Goal: Book appointment/travel/reservation

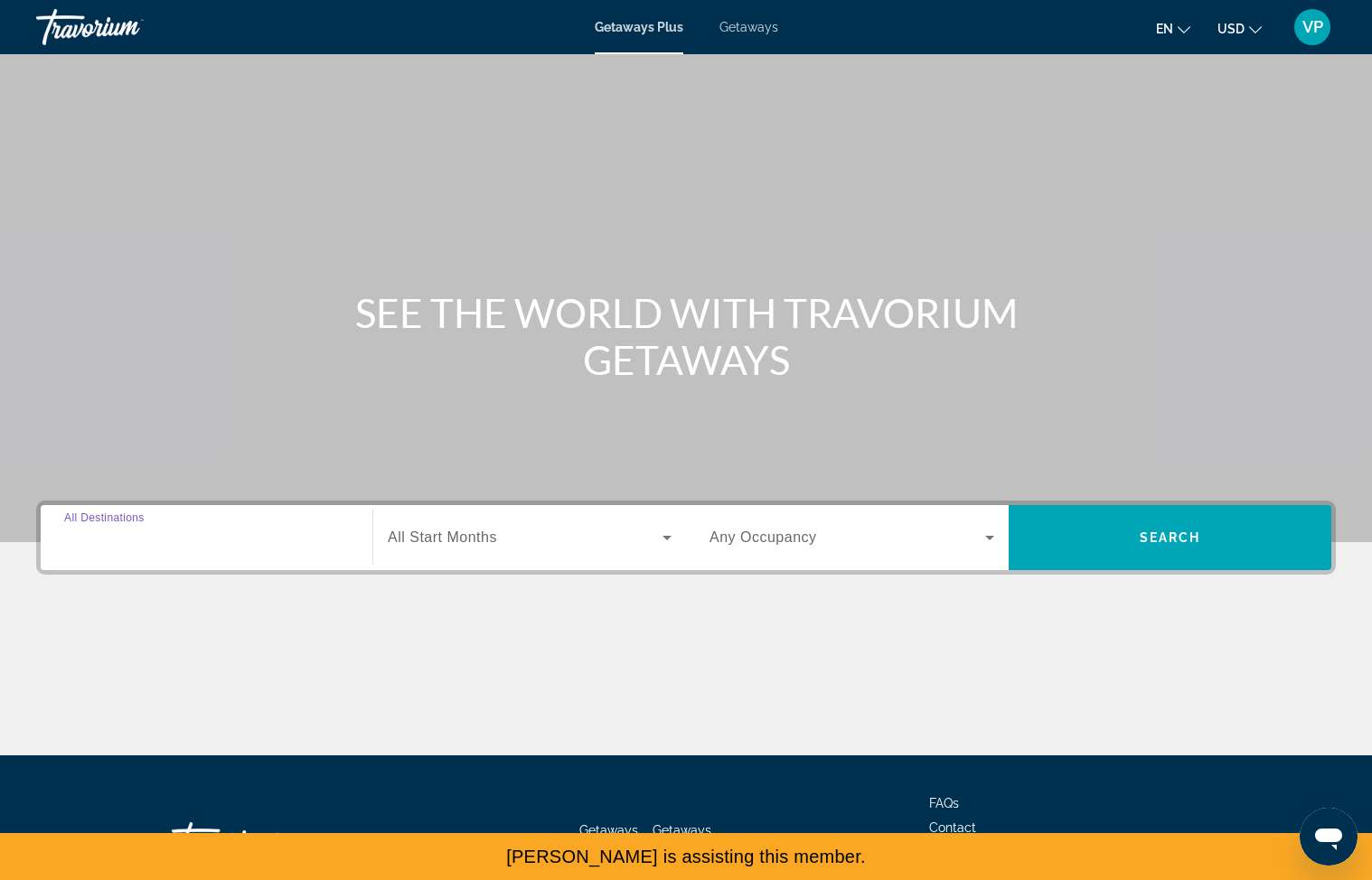
click at [170, 547] on input "Destination All Destinations" at bounding box center [206, 538] width 284 height 21
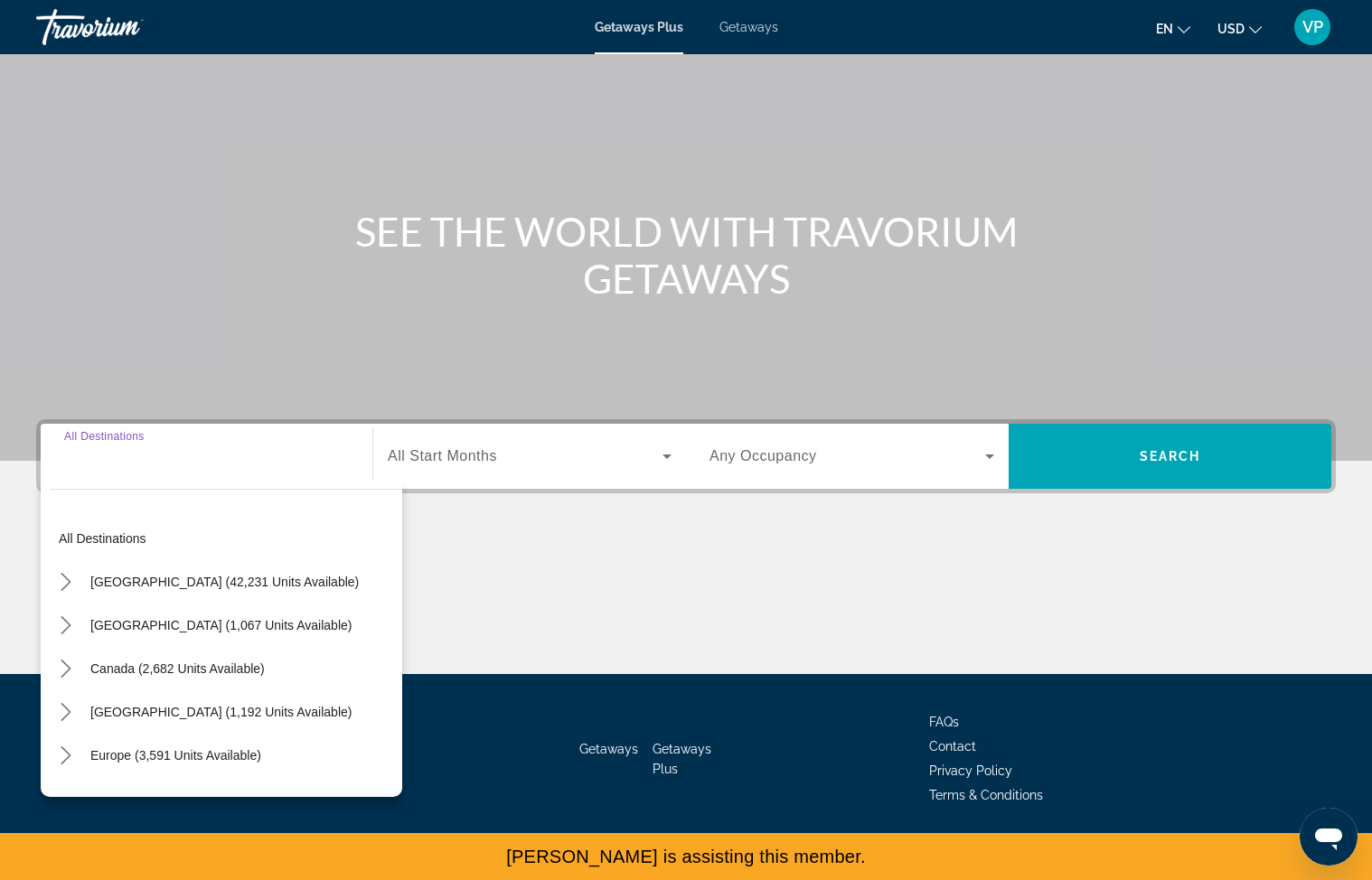
scroll to position [97, 0]
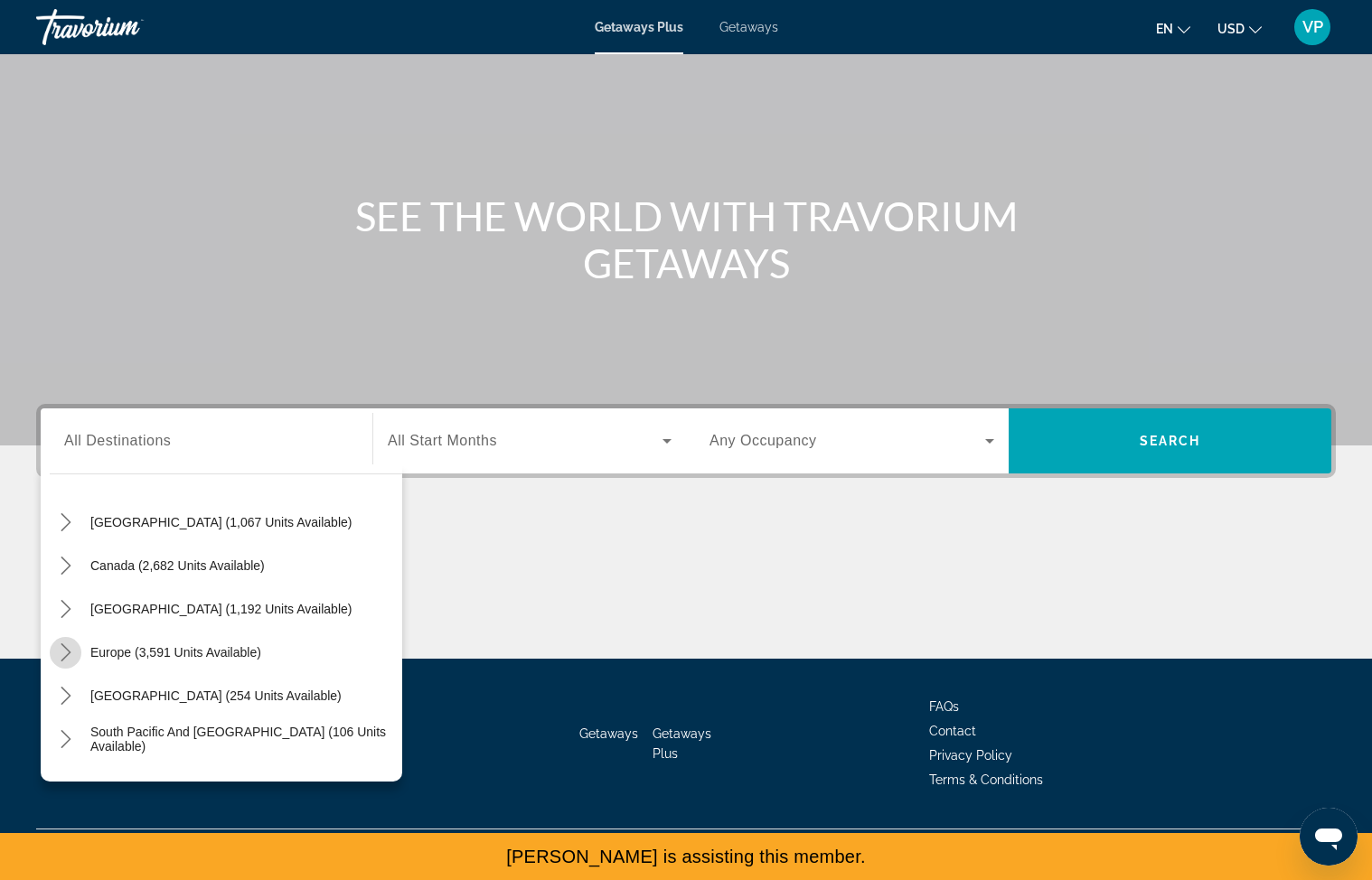
click at [71, 653] on icon "Toggle Europe (3,591 units available) submenu" at bounding box center [65, 651] width 18 height 18
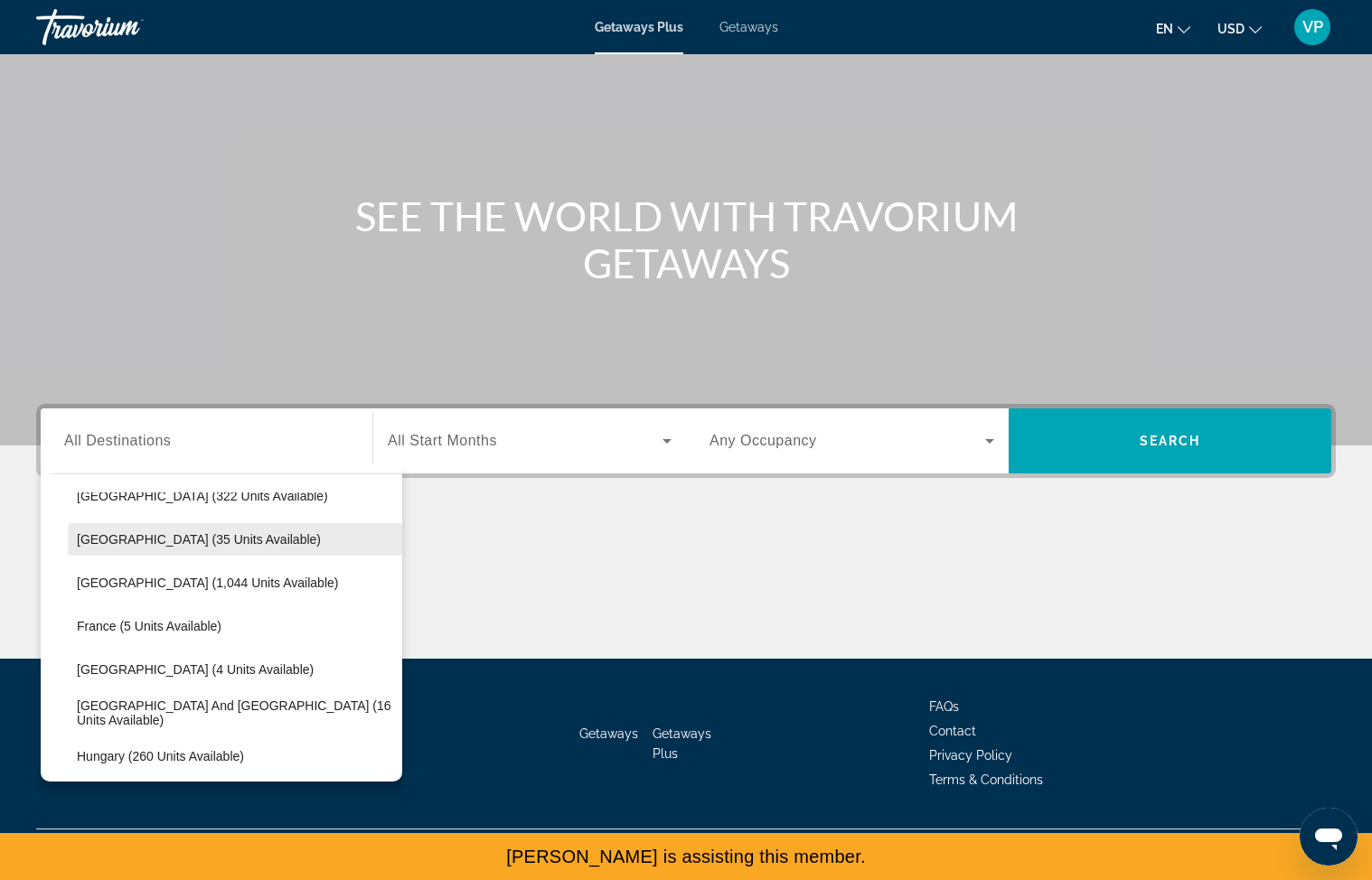
scroll to position [338, 0]
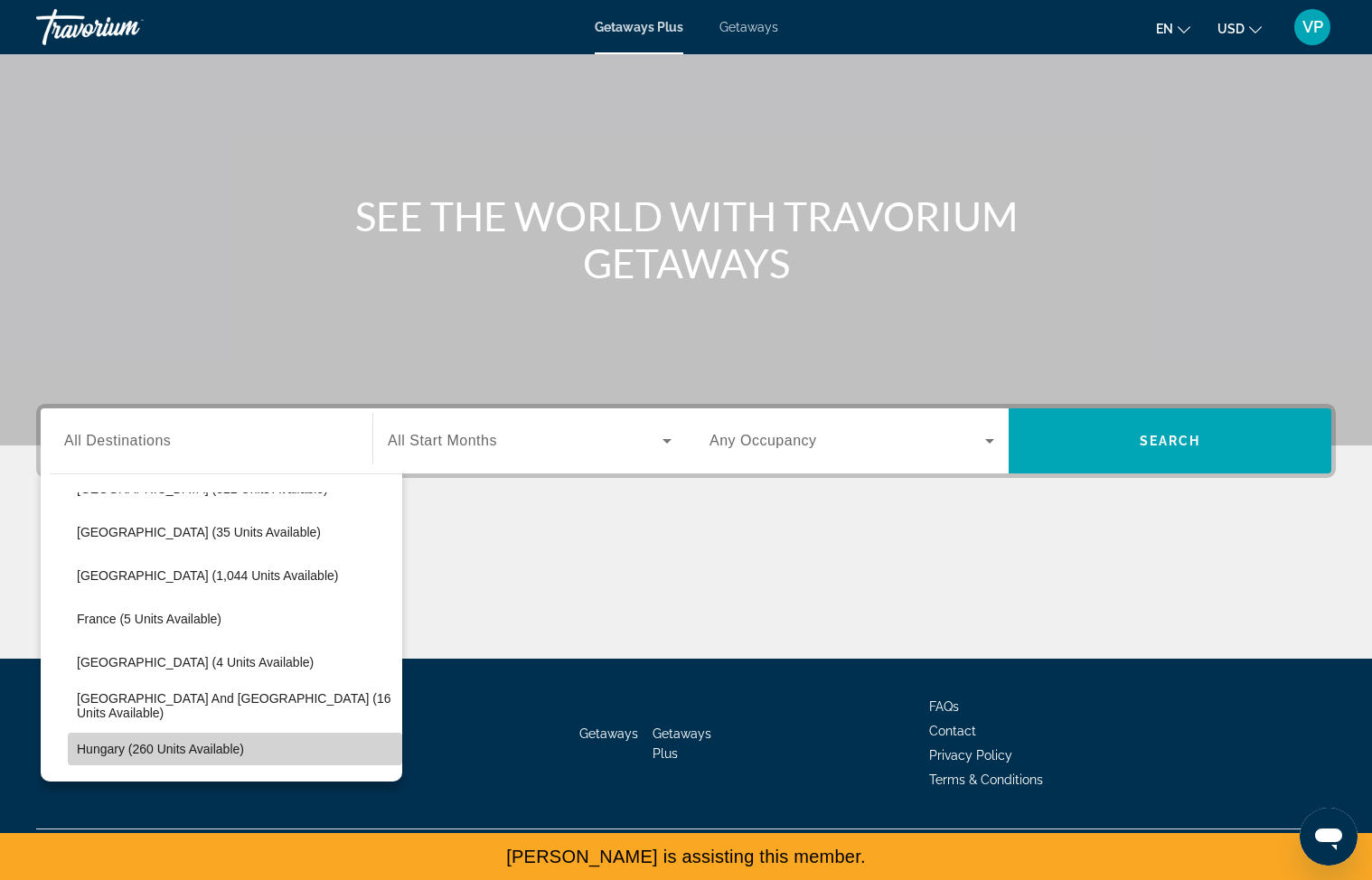
click at [178, 737] on span "Select destination: Hungary (260 units available)" at bounding box center [235, 748] width 334 height 43
type input "**********"
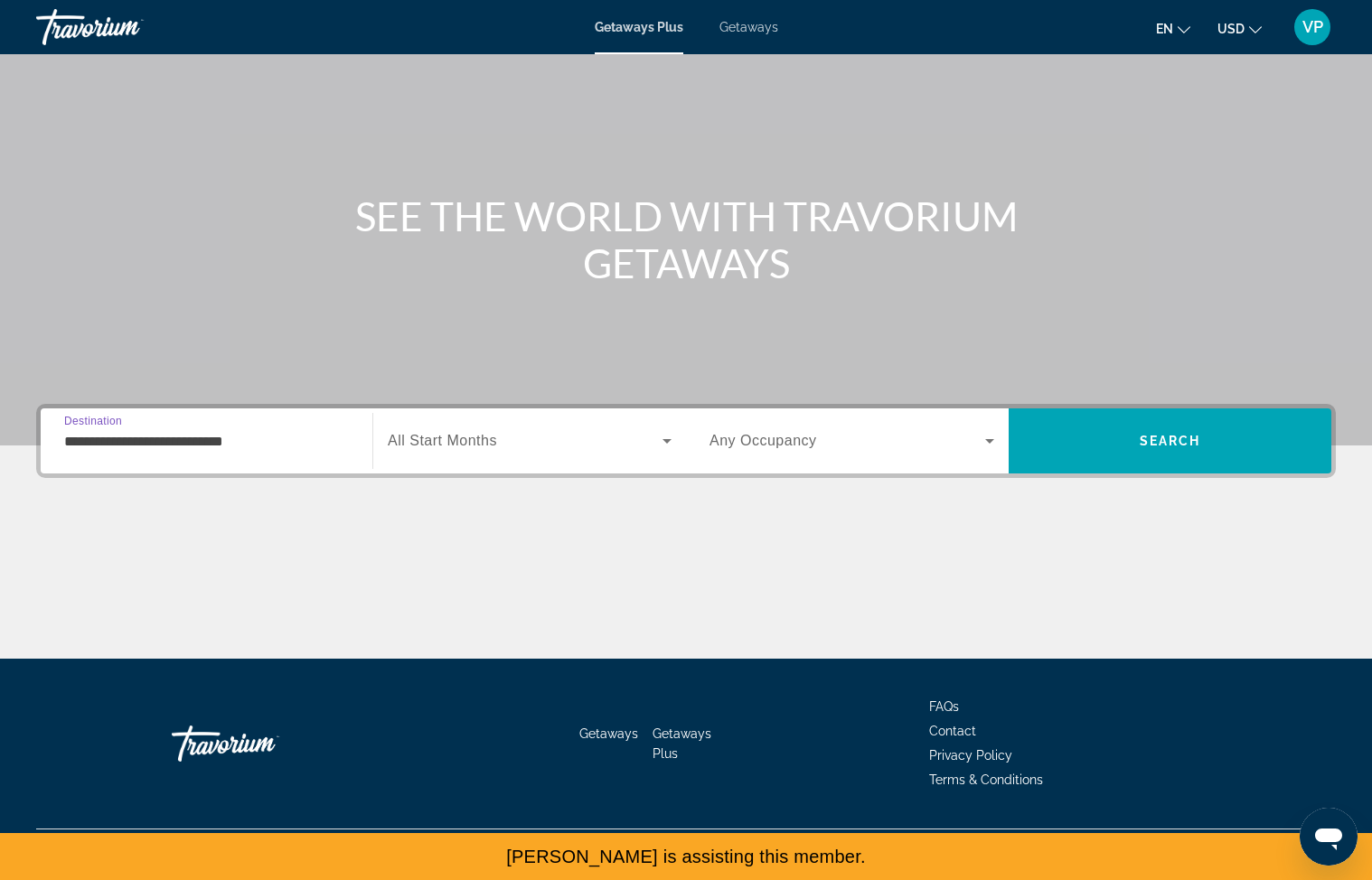
click at [622, 581] on div "Main content" at bounding box center [686, 590] width 1300 height 136
click at [576, 434] on span "Search widget" at bounding box center [525, 440] width 275 height 21
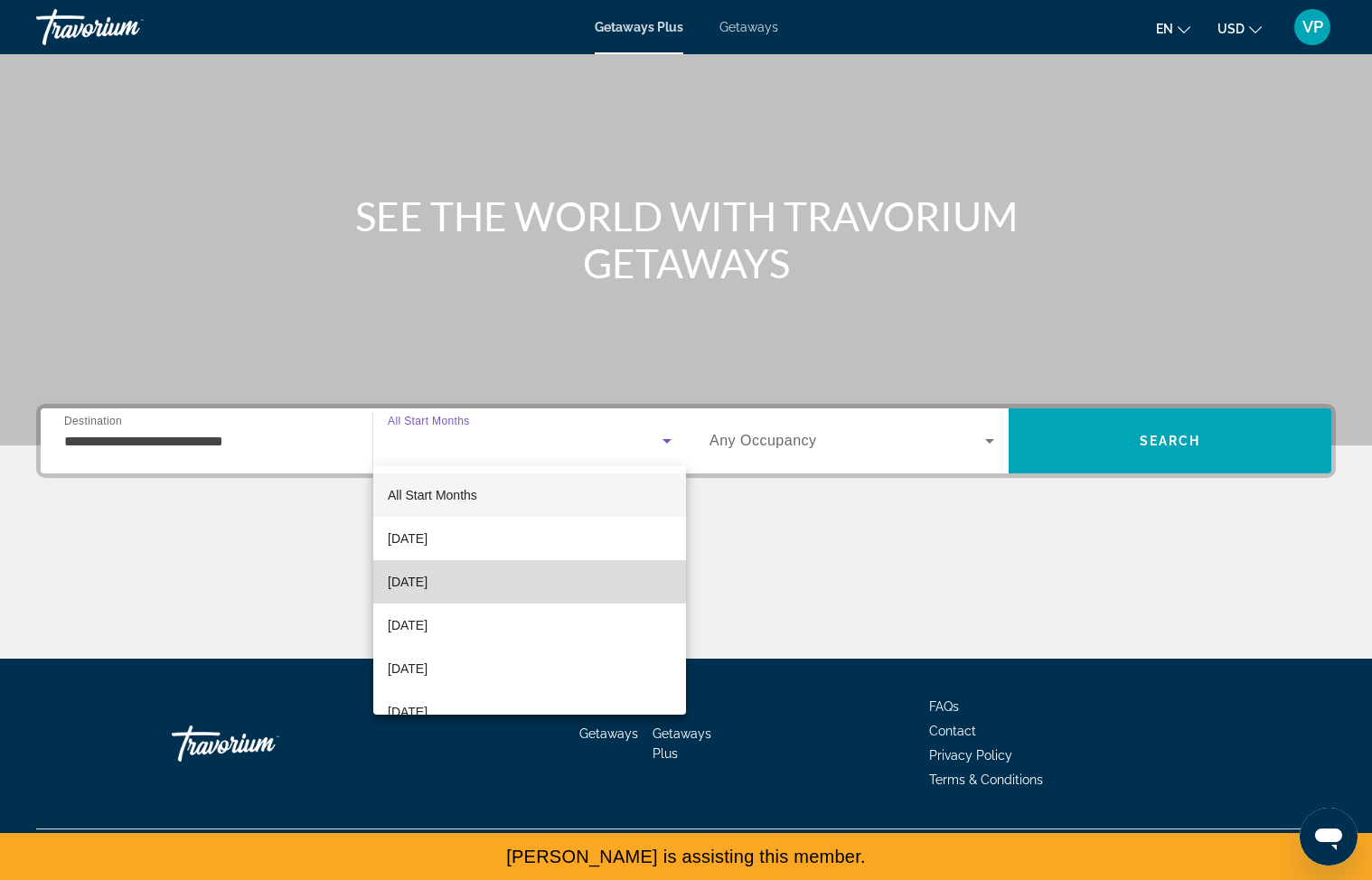
click at [485, 581] on mat-option "[DATE]" at bounding box center [530, 581] width 313 height 43
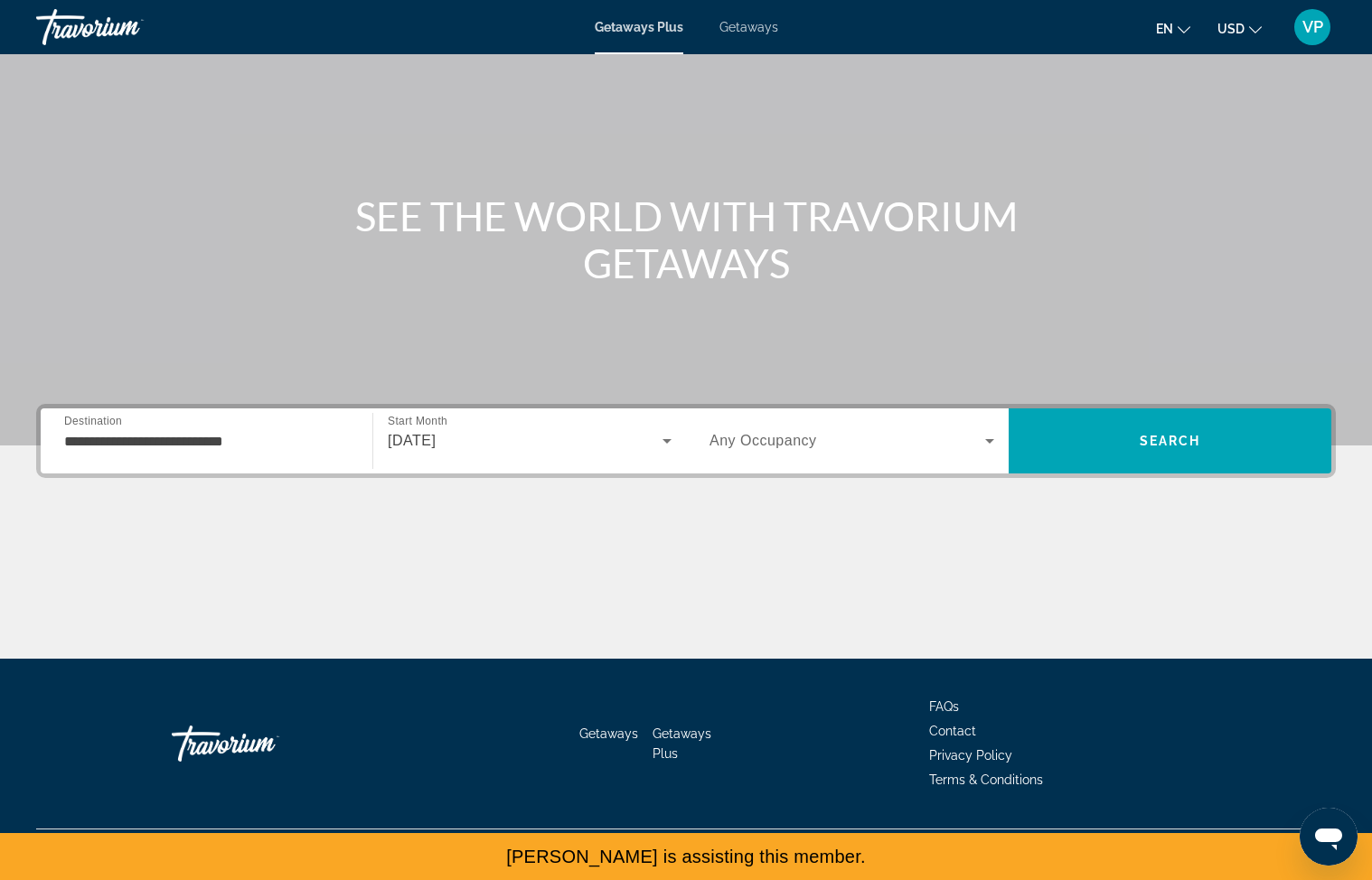
click at [951, 642] on div "Main content" at bounding box center [686, 590] width 1300 height 136
click at [1220, 440] on span "Search" at bounding box center [1170, 440] width 322 height 43
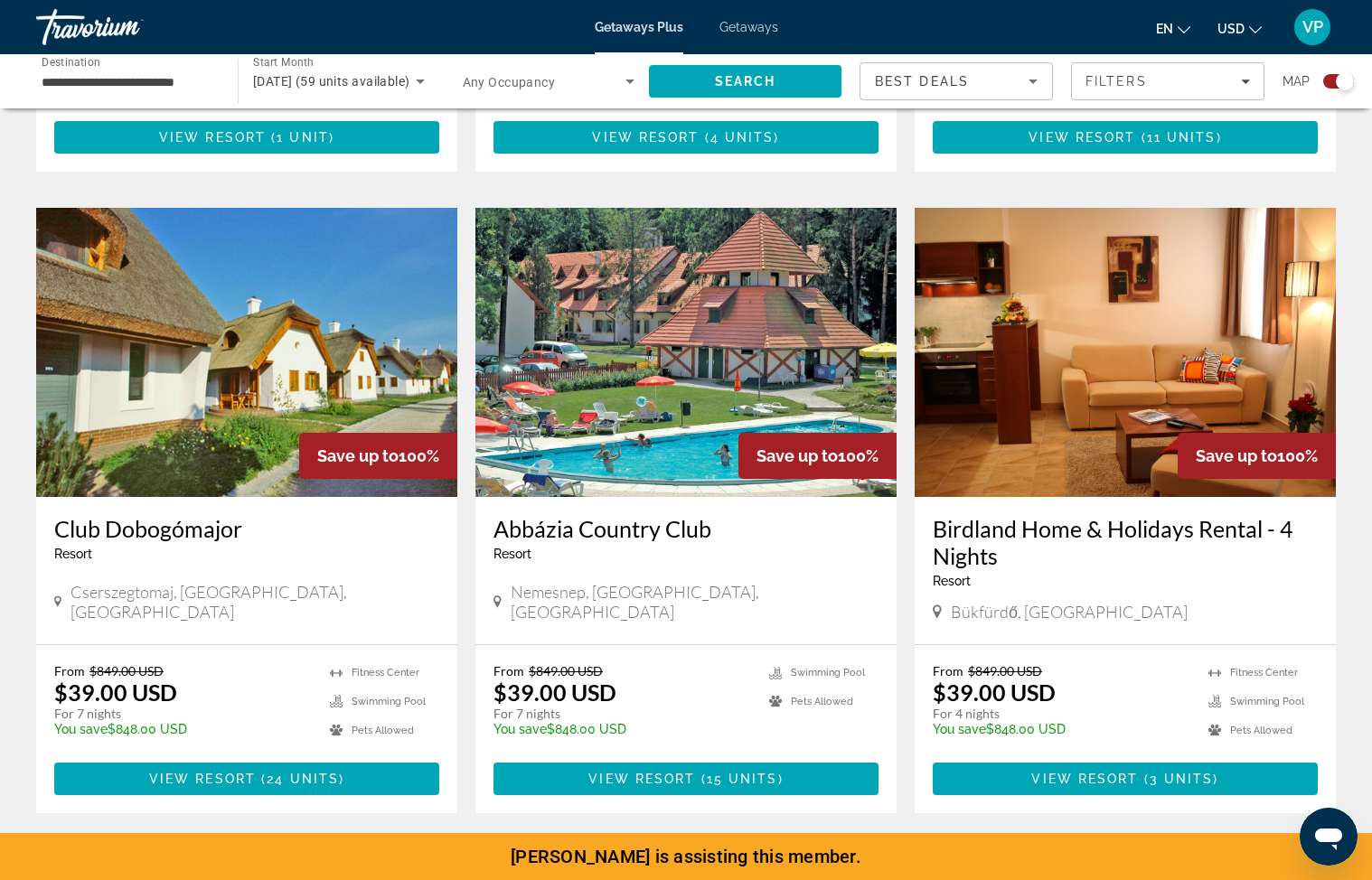
scroll to position [1369, 0]
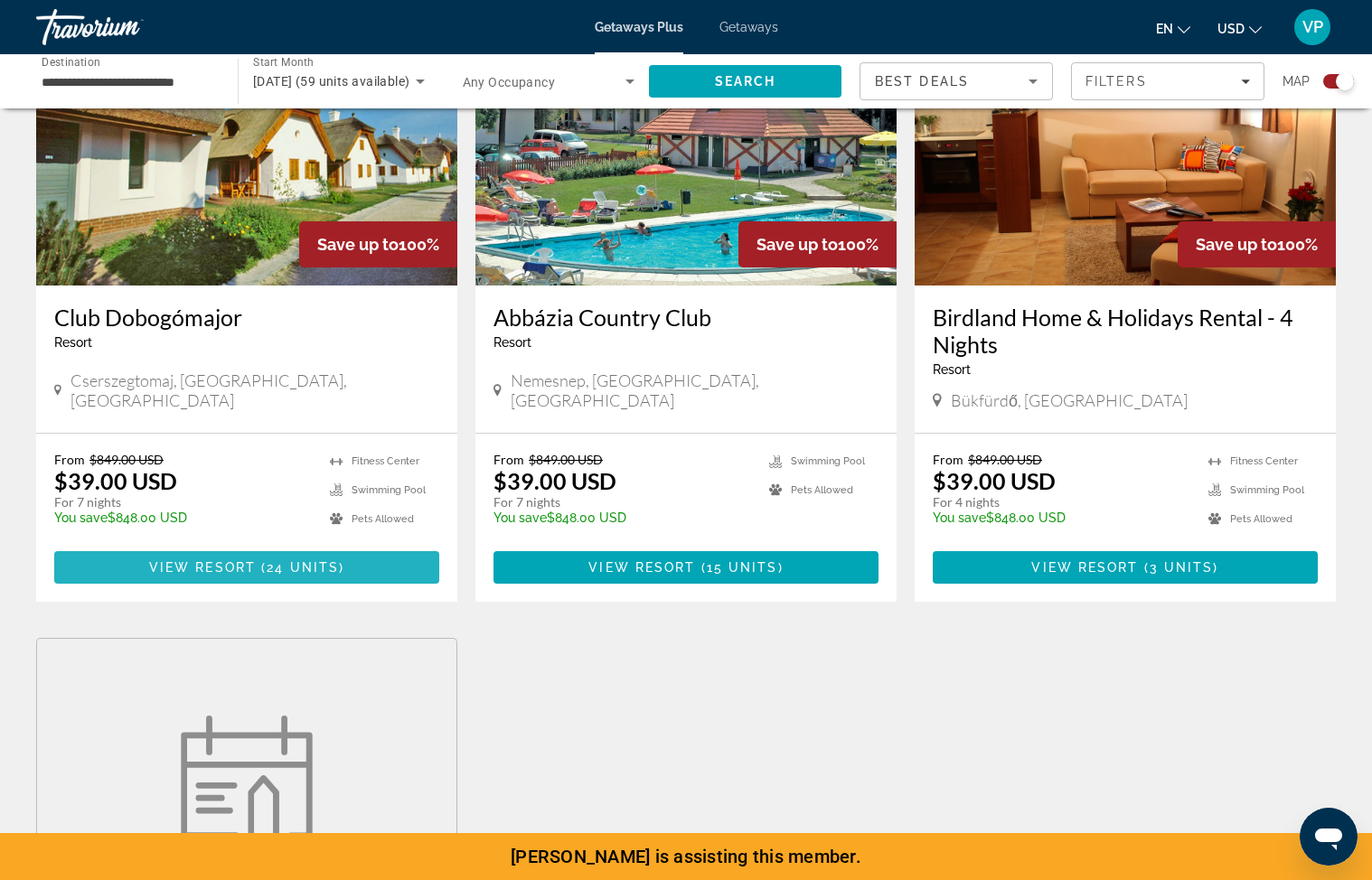
click at [238, 560] on span "View Resort" at bounding box center [202, 566] width 107 height 15
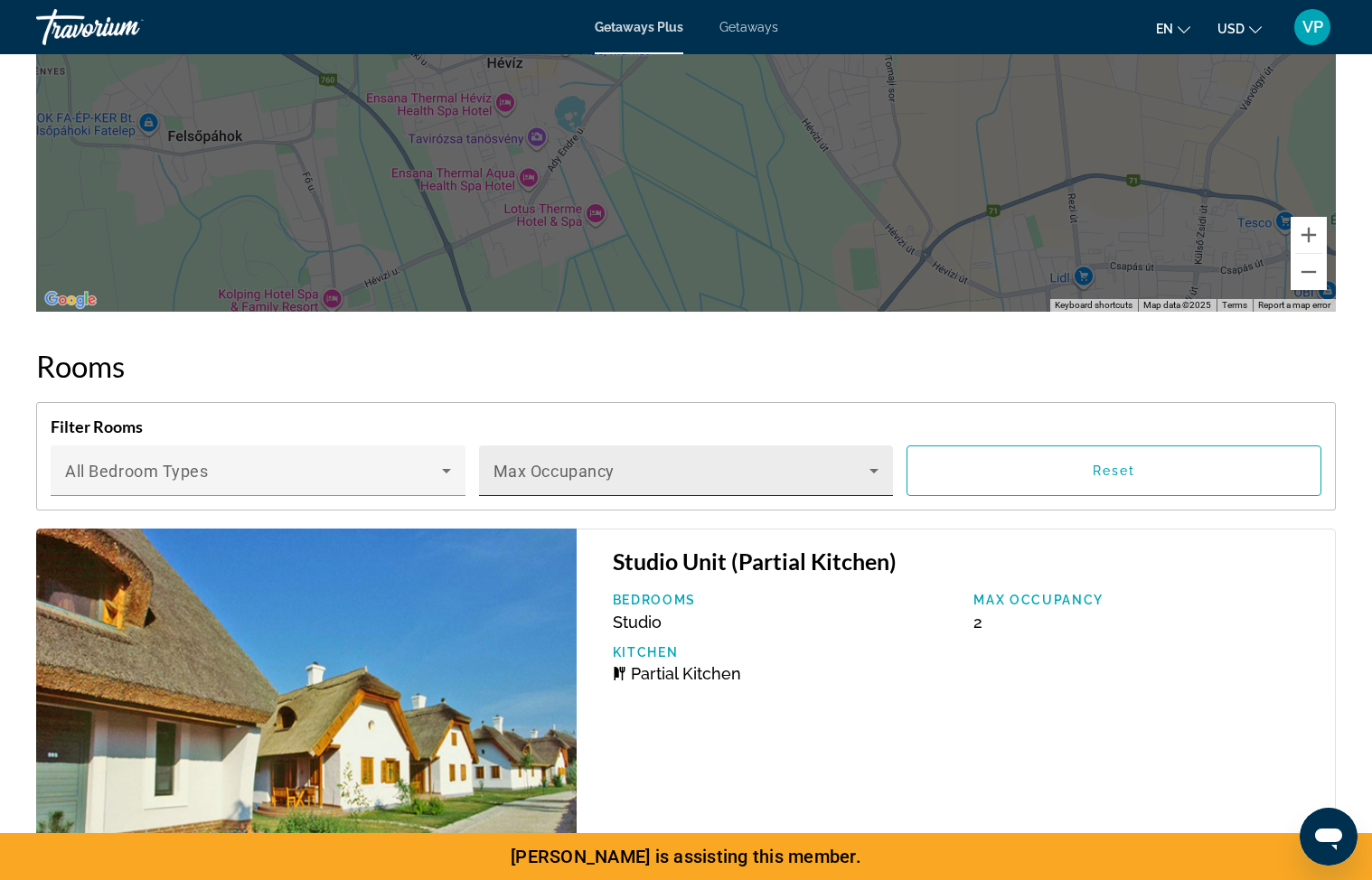
scroll to position [3137, 0]
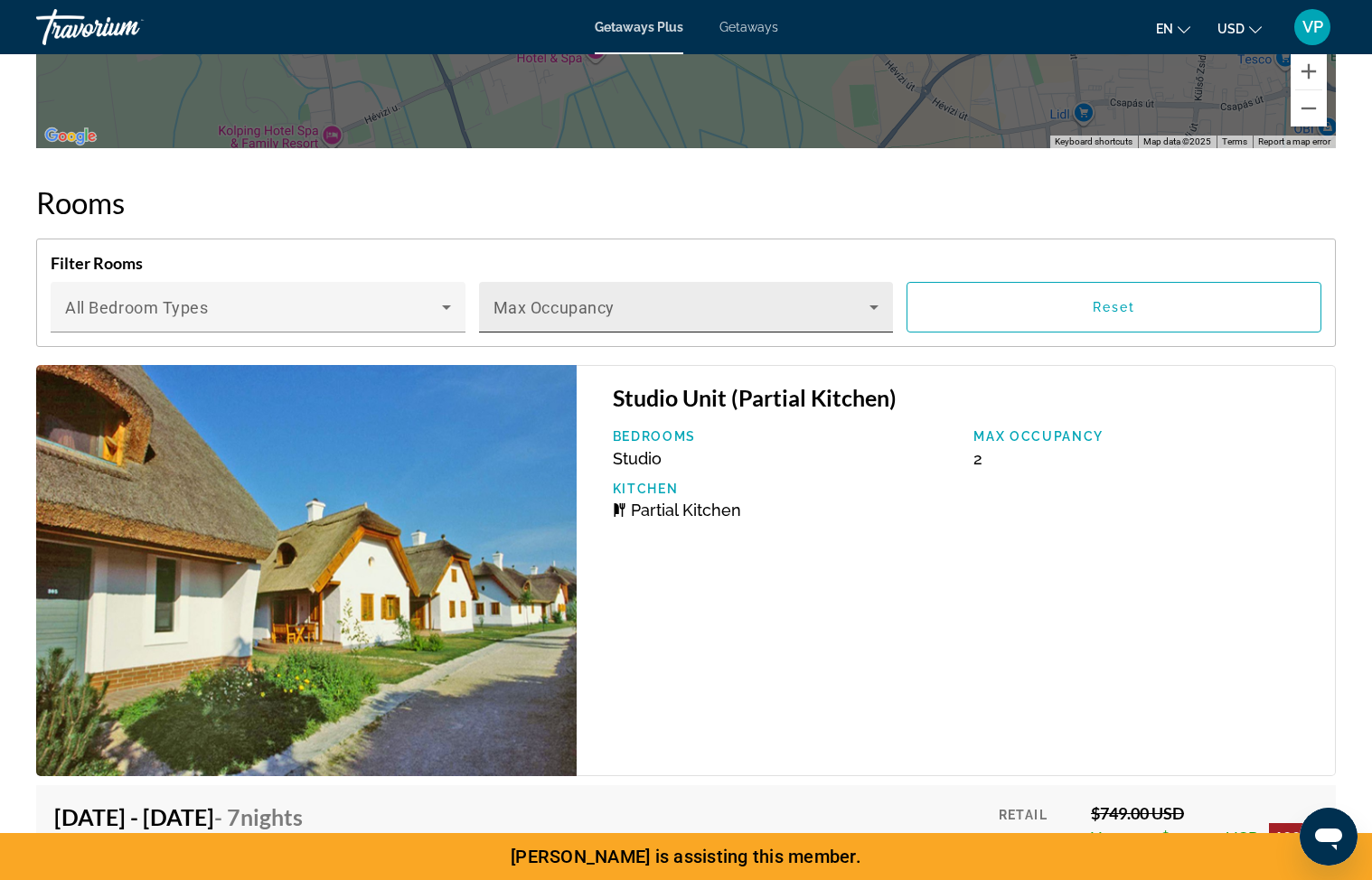
click at [667, 301] on div "Max Occupancy" at bounding box center [686, 308] width 386 height 51
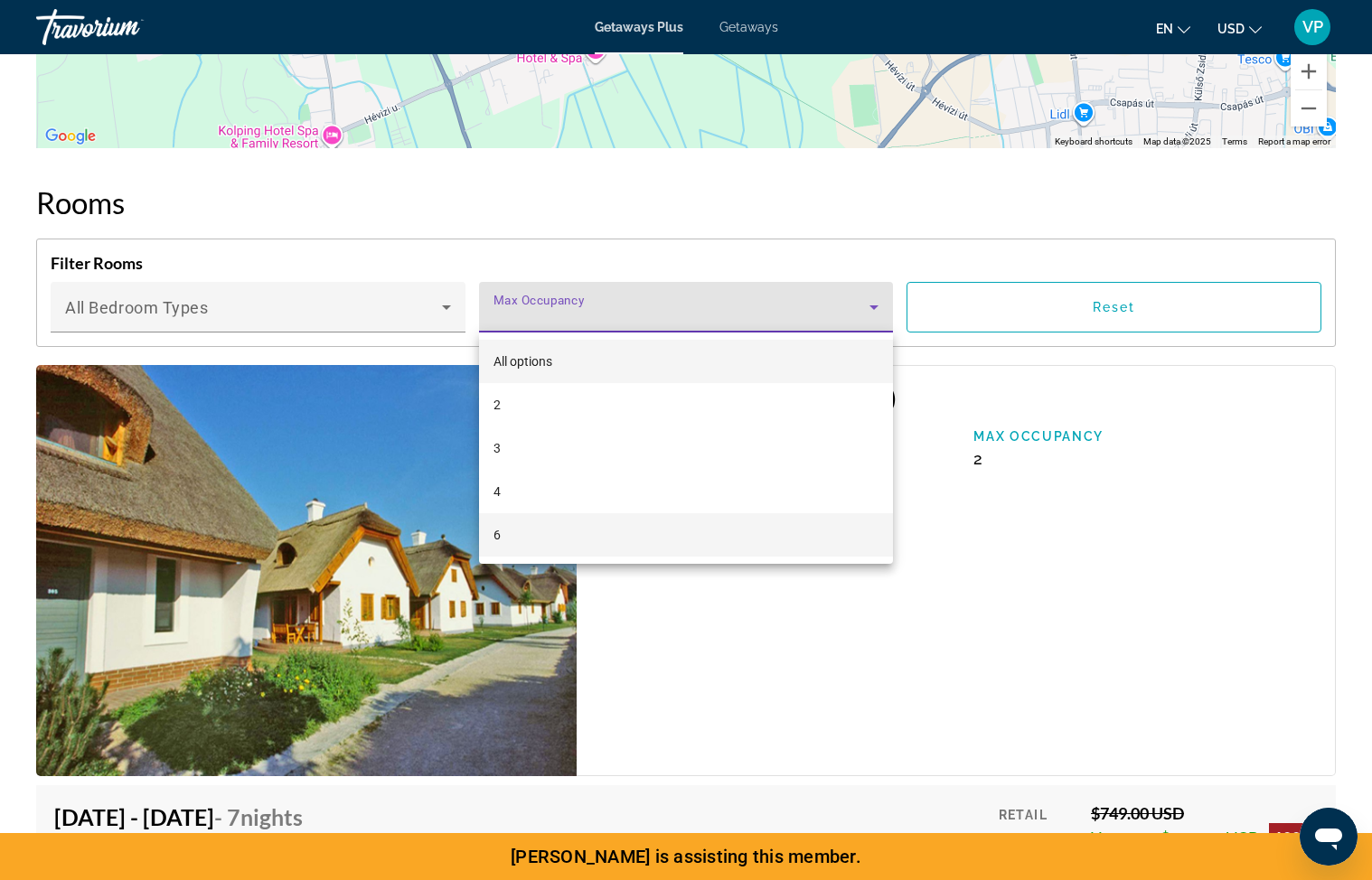
click at [539, 531] on mat-option "6" at bounding box center [686, 534] width 414 height 43
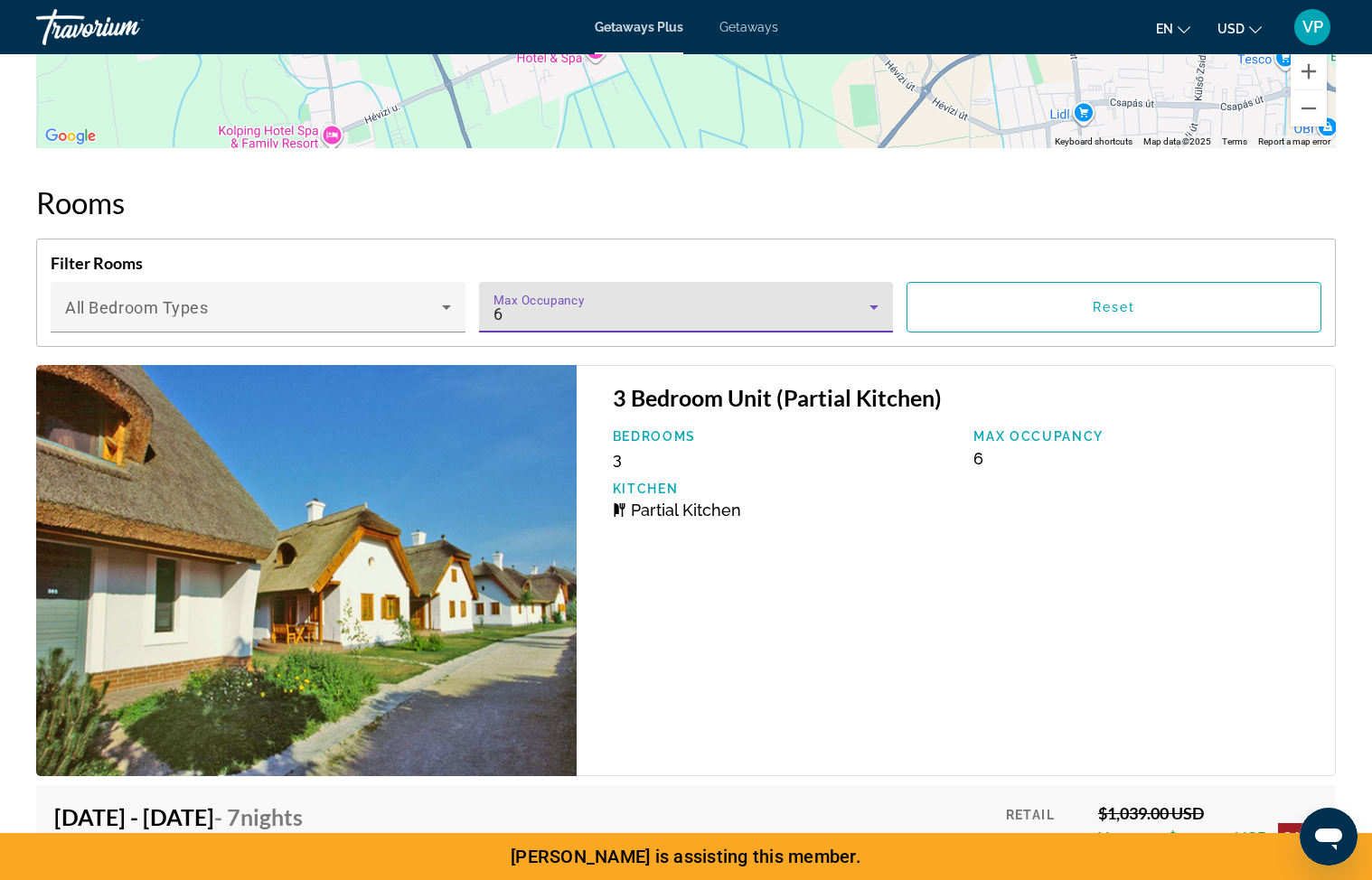
click at [774, 519] on div "Bedrooms 3 Max Occupancy 6 Kitchen Partial Kitchen" at bounding box center [965, 481] width 723 height 104
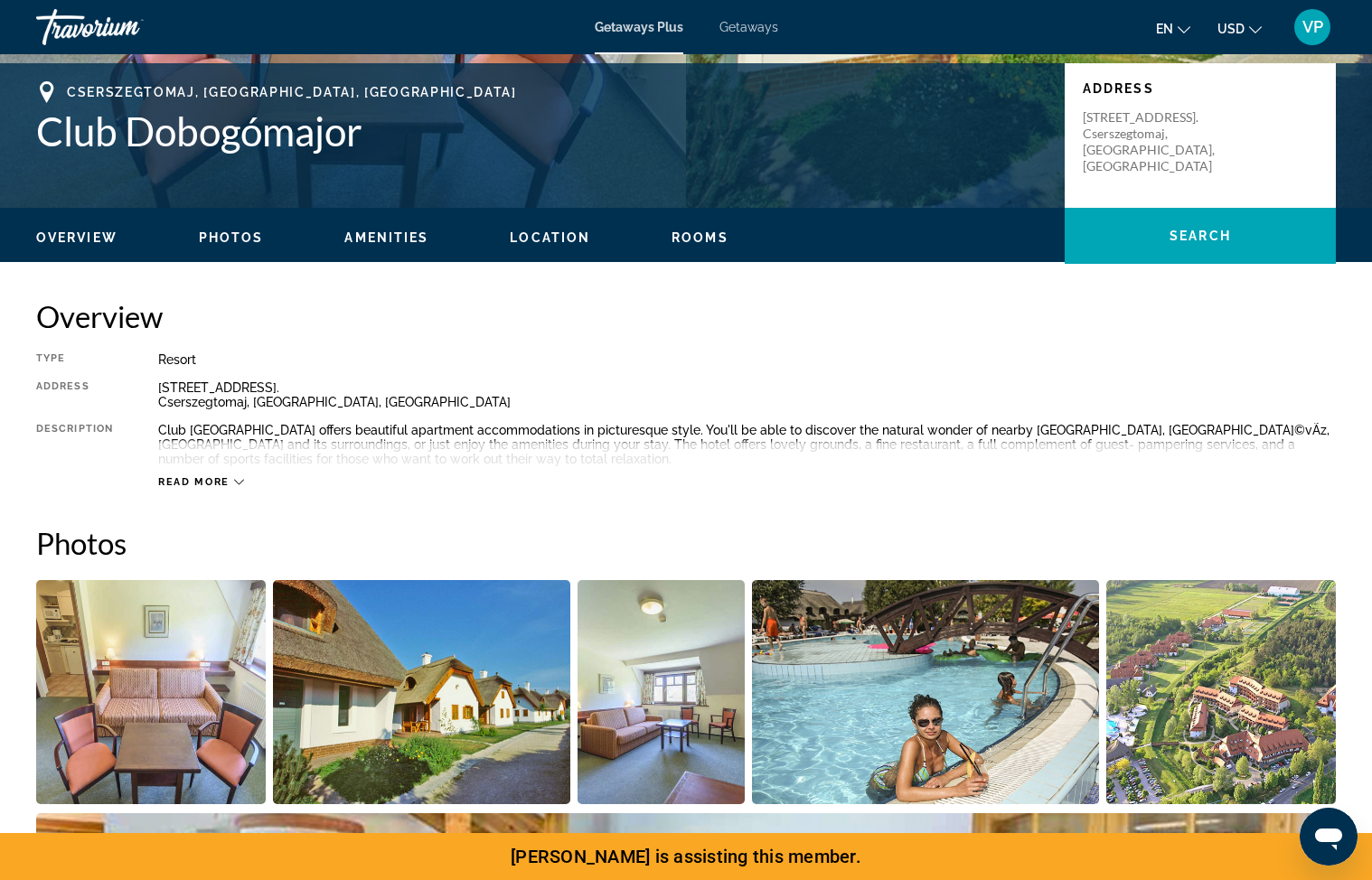
scroll to position [211, 0]
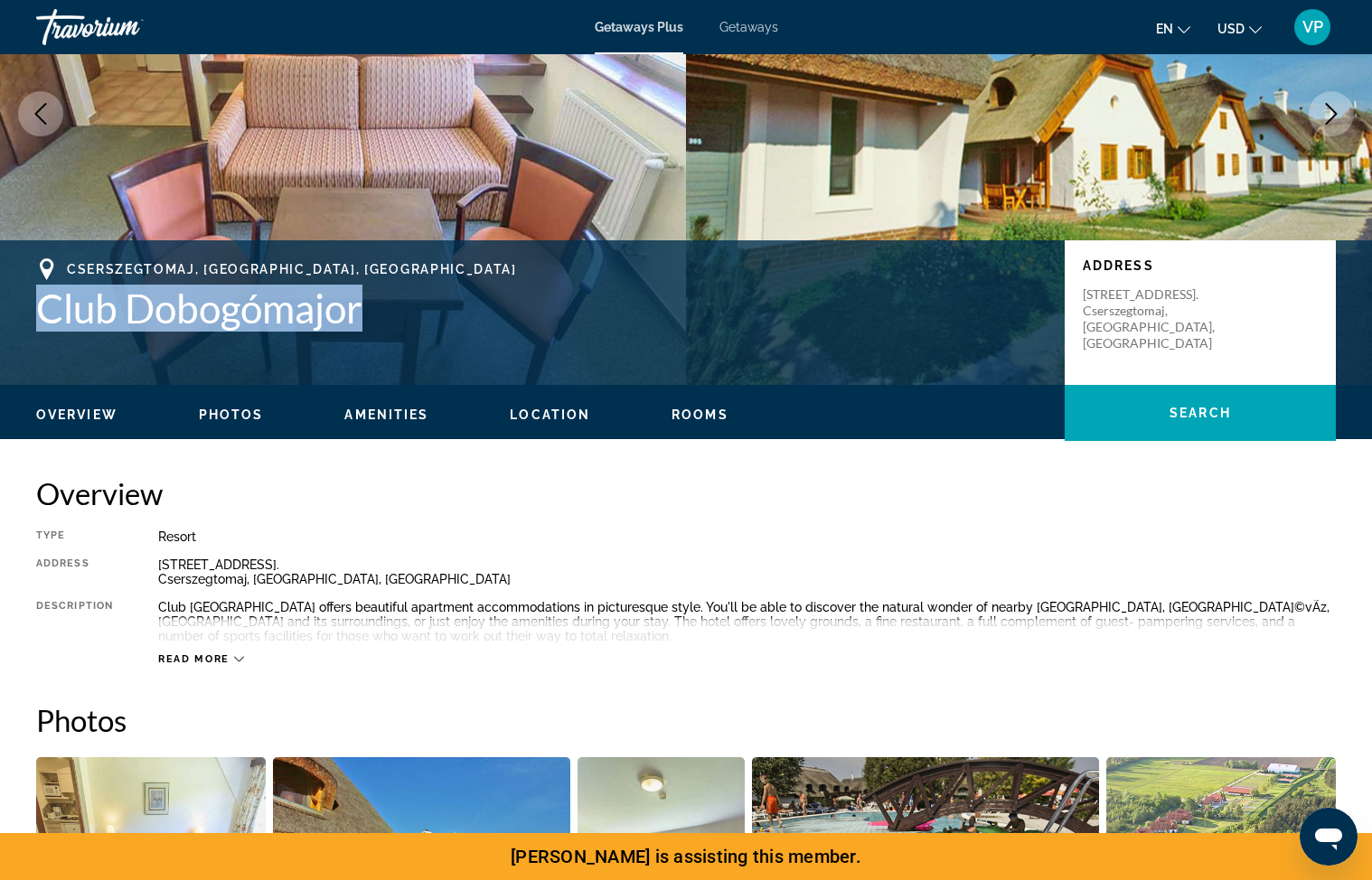
drag, startPoint x: 370, startPoint y: 318, endPoint x: 45, endPoint y: 313, distance: 325.0
click at [45, 313] on h1 "Club Dobogómajor" at bounding box center [541, 308] width 1010 height 47
copy h1 "Club Dobogómajor"
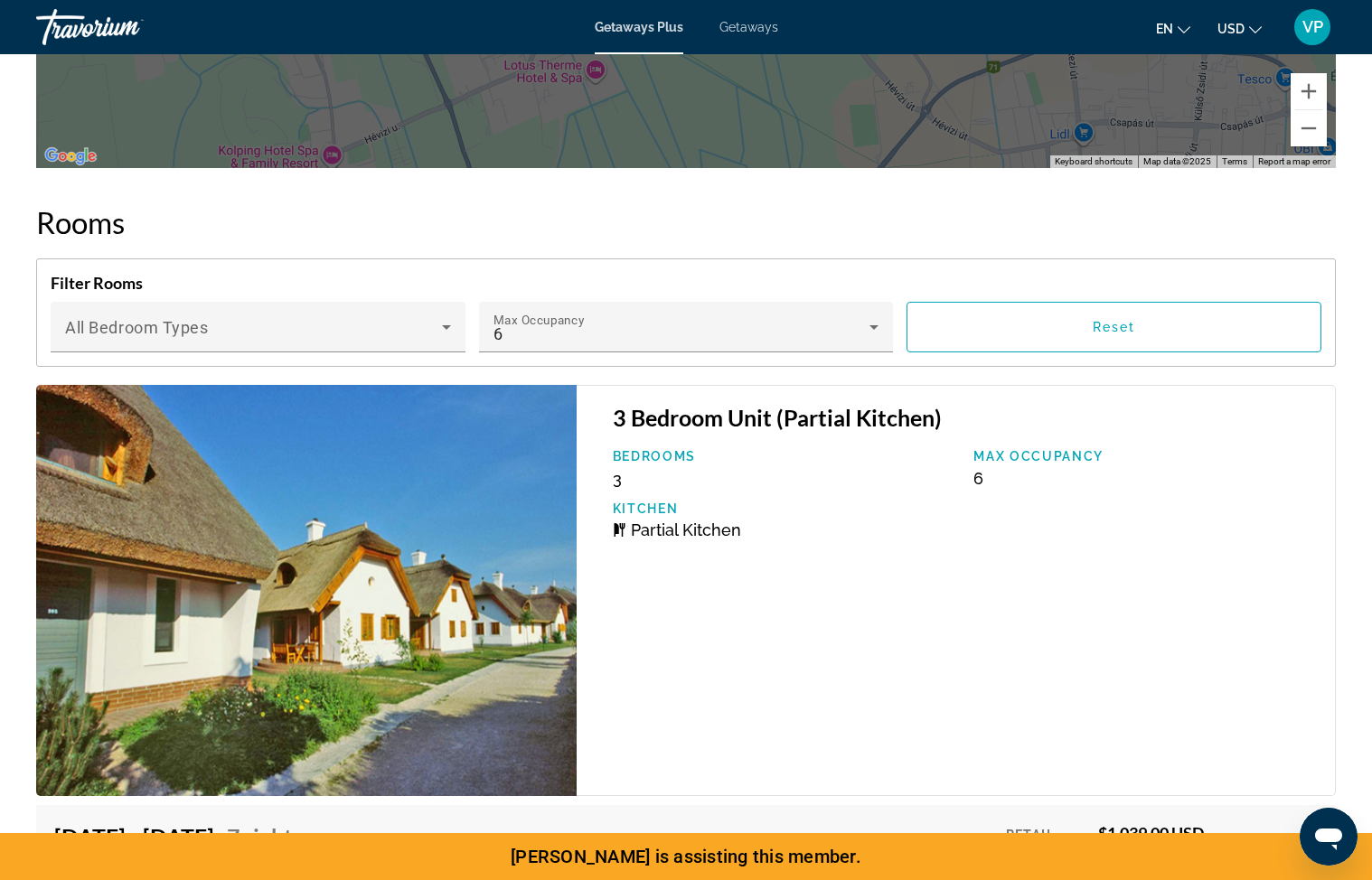
scroll to position [3378, 0]
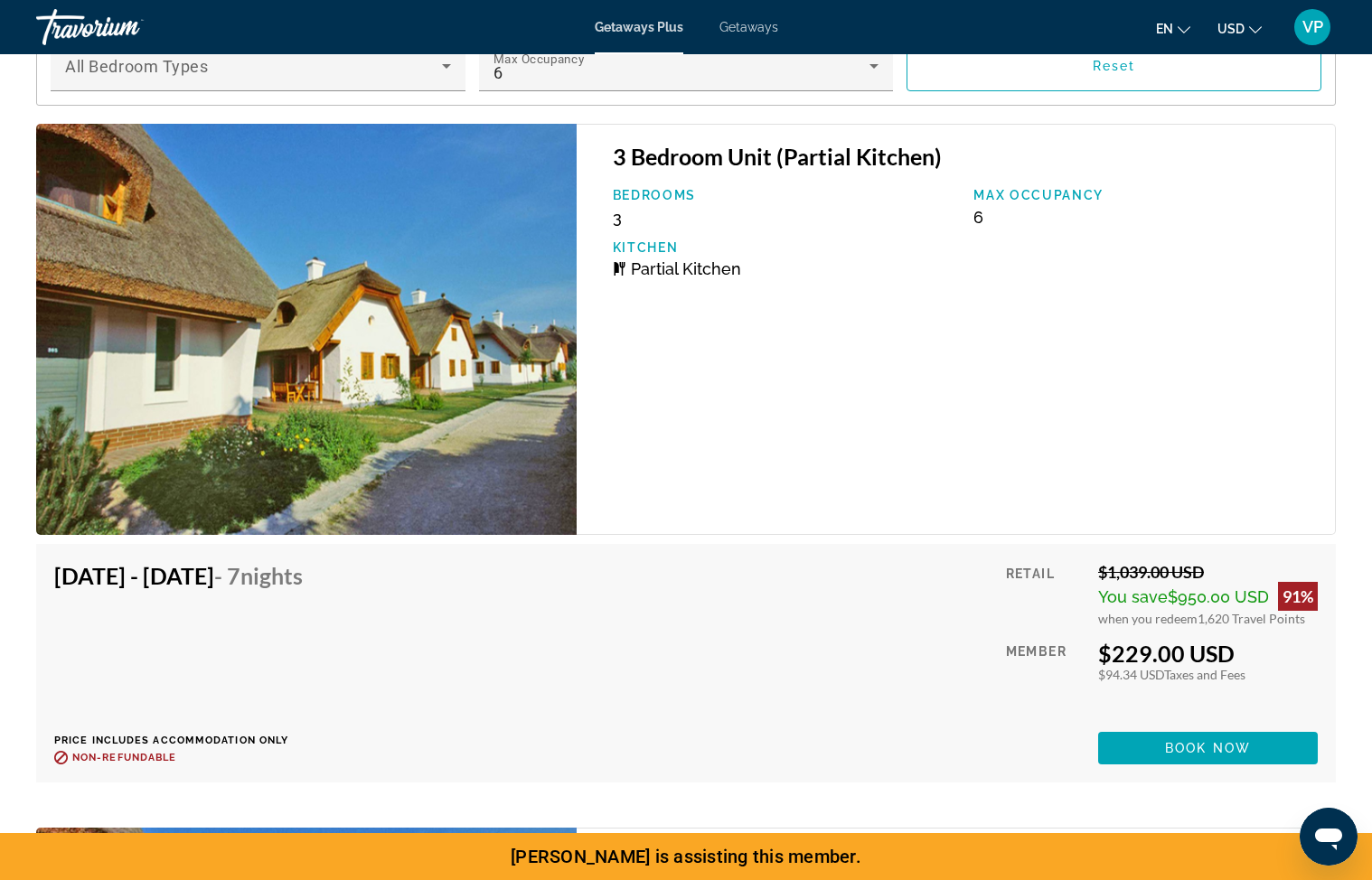
click at [757, 35] on div "Getaways Plus Getaways en English Español Français Italiano Português русский U…" at bounding box center [686, 27] width 1372 height 47
click at [757, 31] on span "Getaways" at bounding box center [749, 26] width 59 height 15
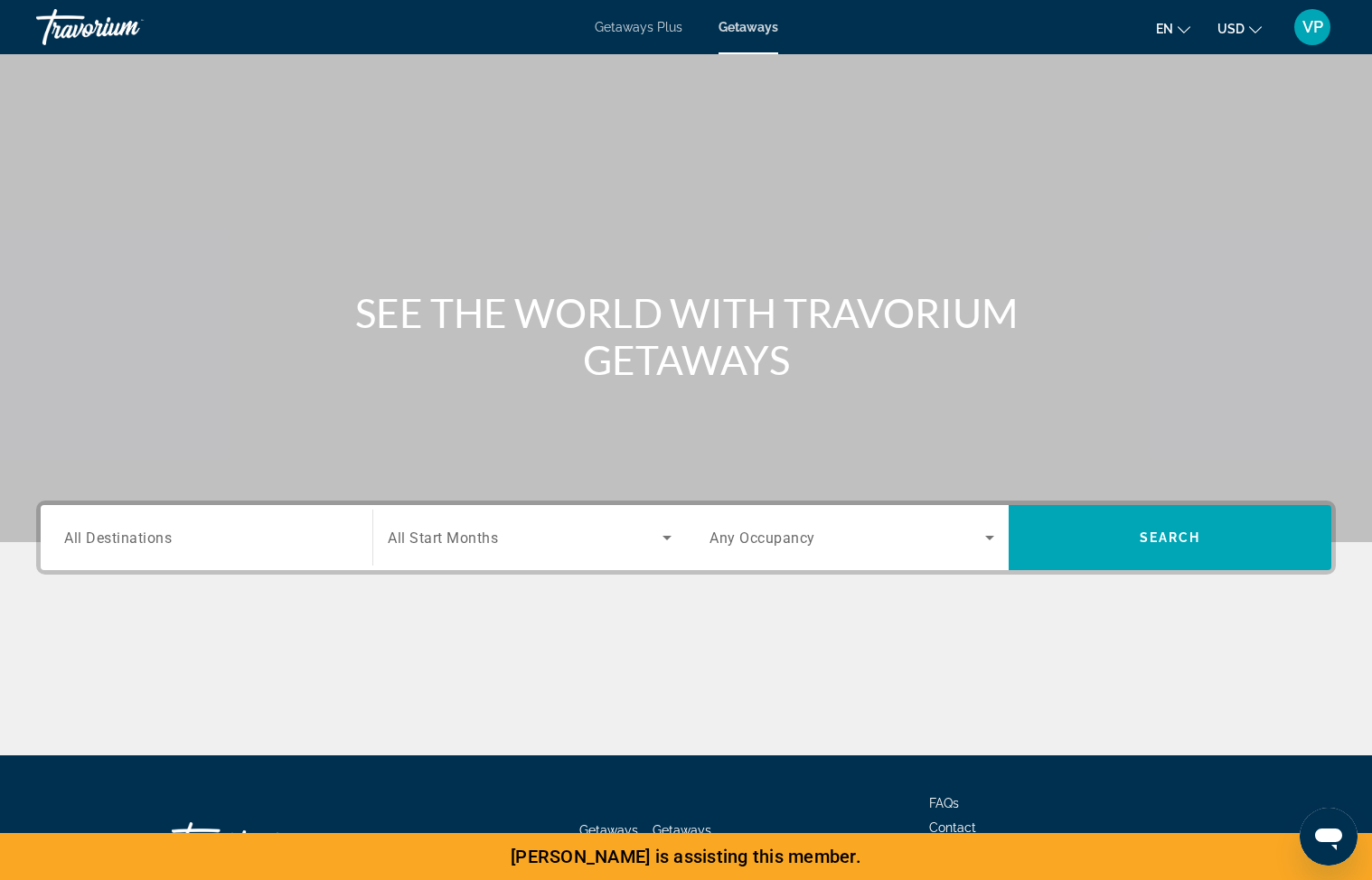
click at [196, 543] on input "Destination All Destinations" at bounding box center [206, 538] width 284 height 21
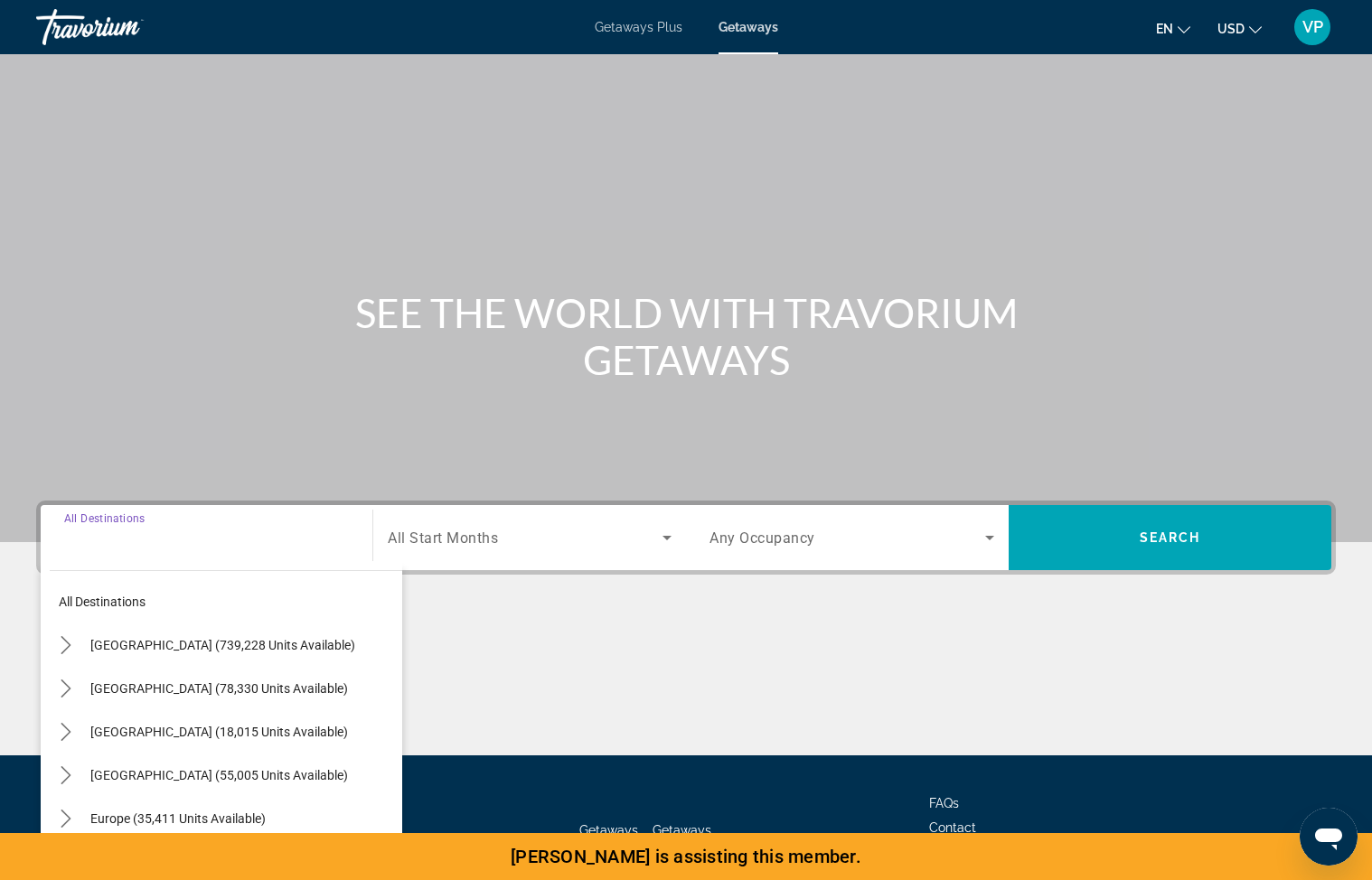
scroll to position [97, 0]
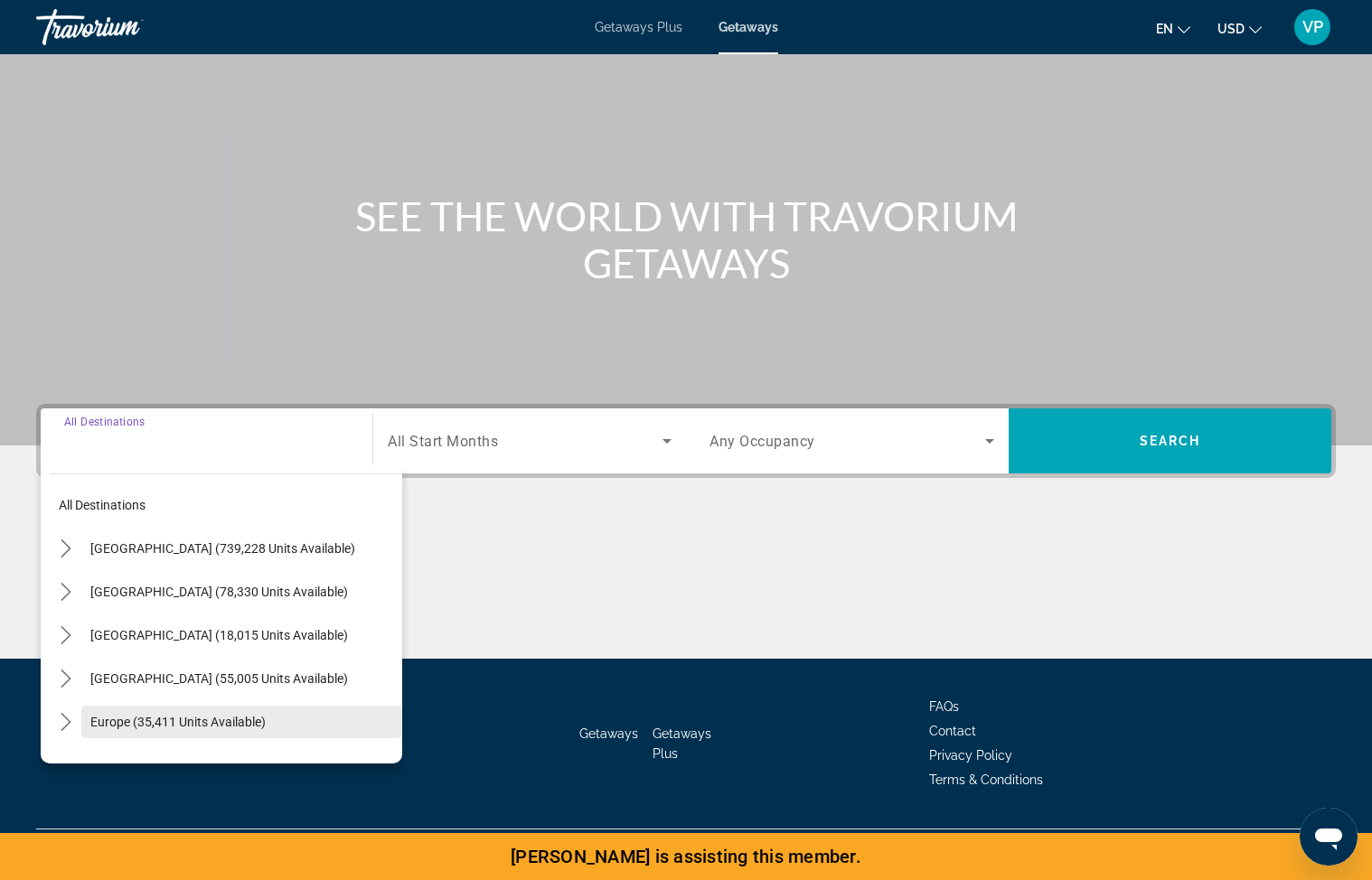
click at [150, 728] on span "Europe (35,411 units available)" at bounding box center [177, 721] width 175 height 15
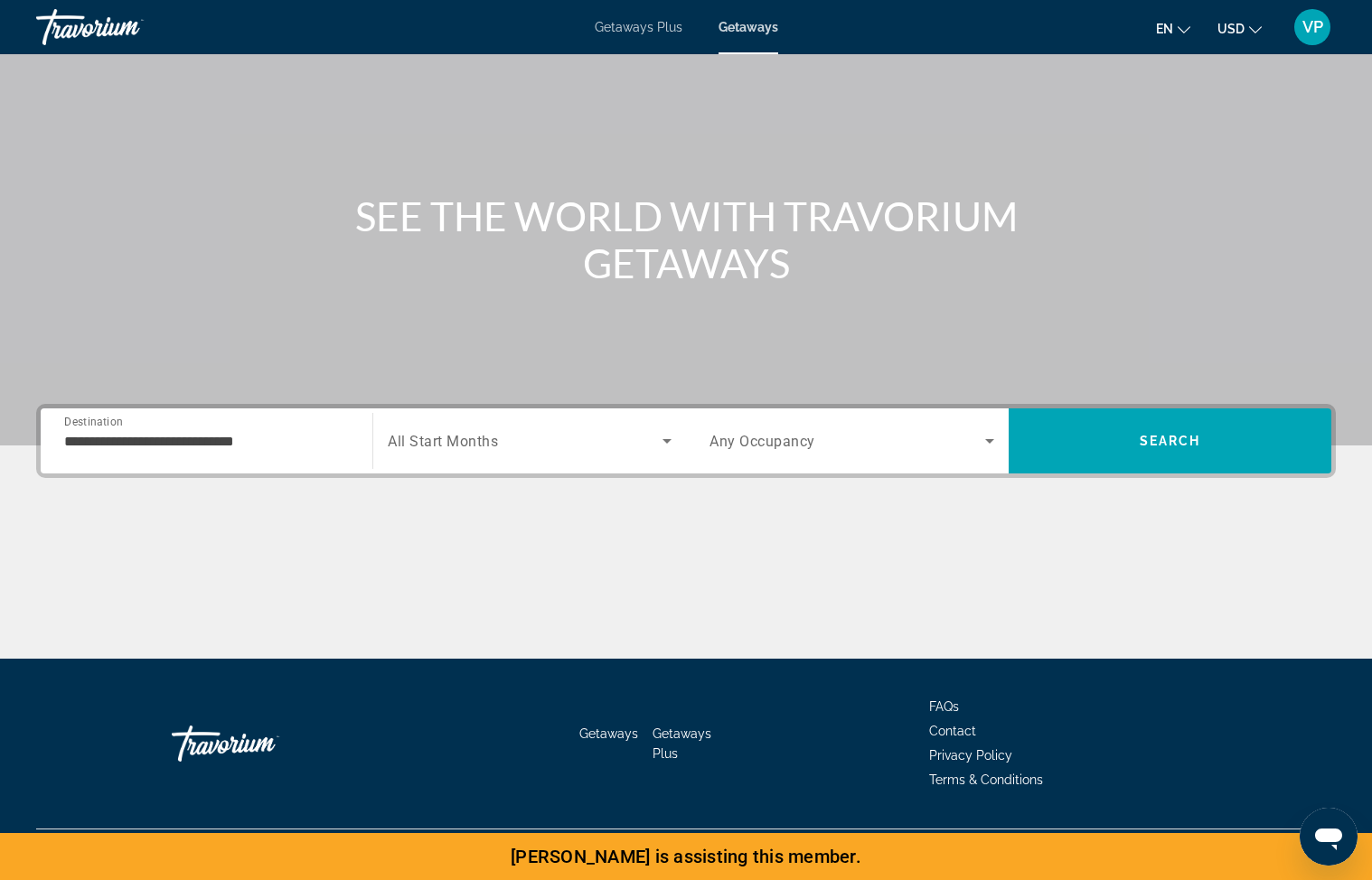
click at [173, 454] on div "**********" at bounding box center [206, 440] width 284 height 52
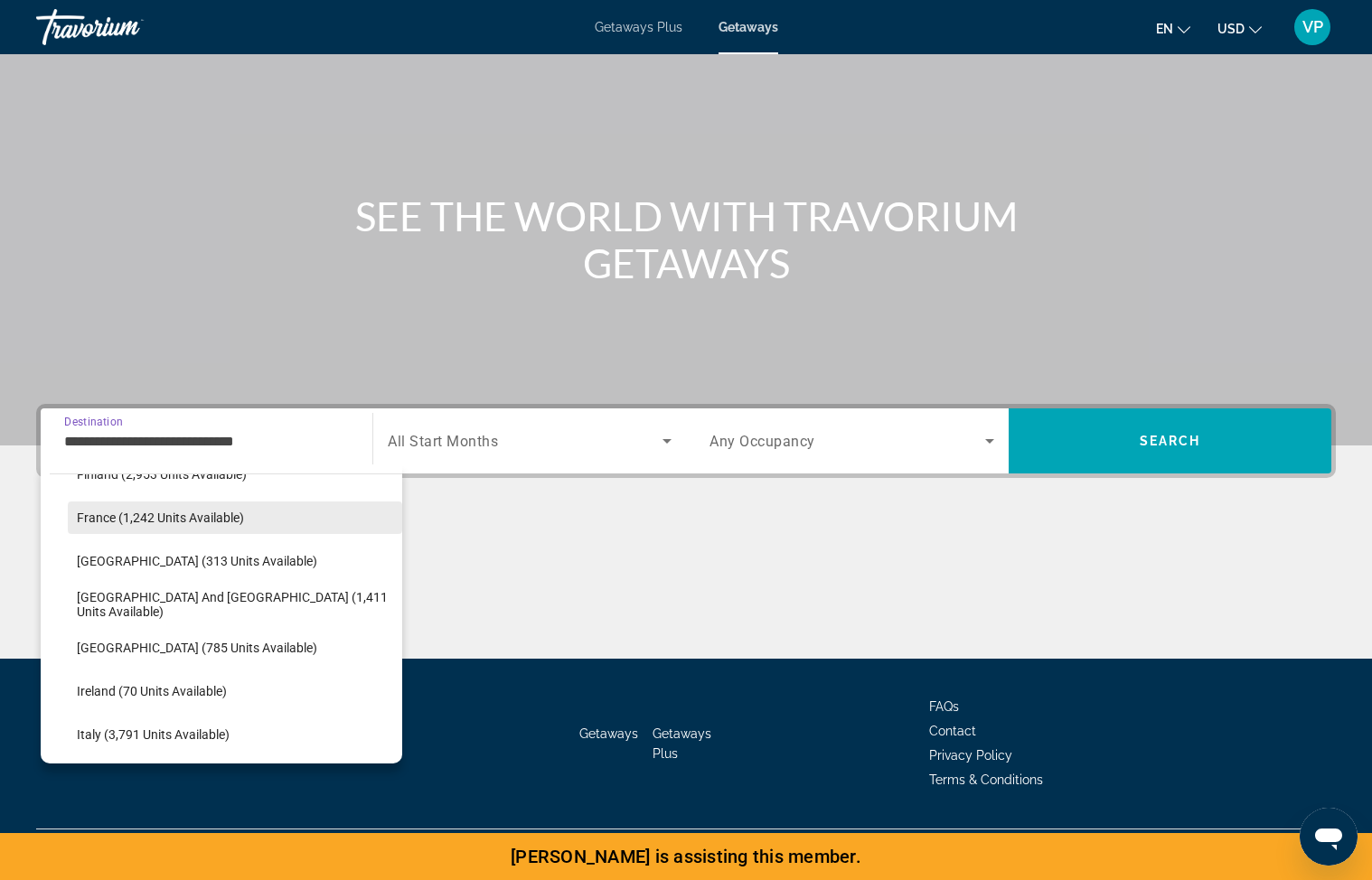
scroll to position [524, 0]
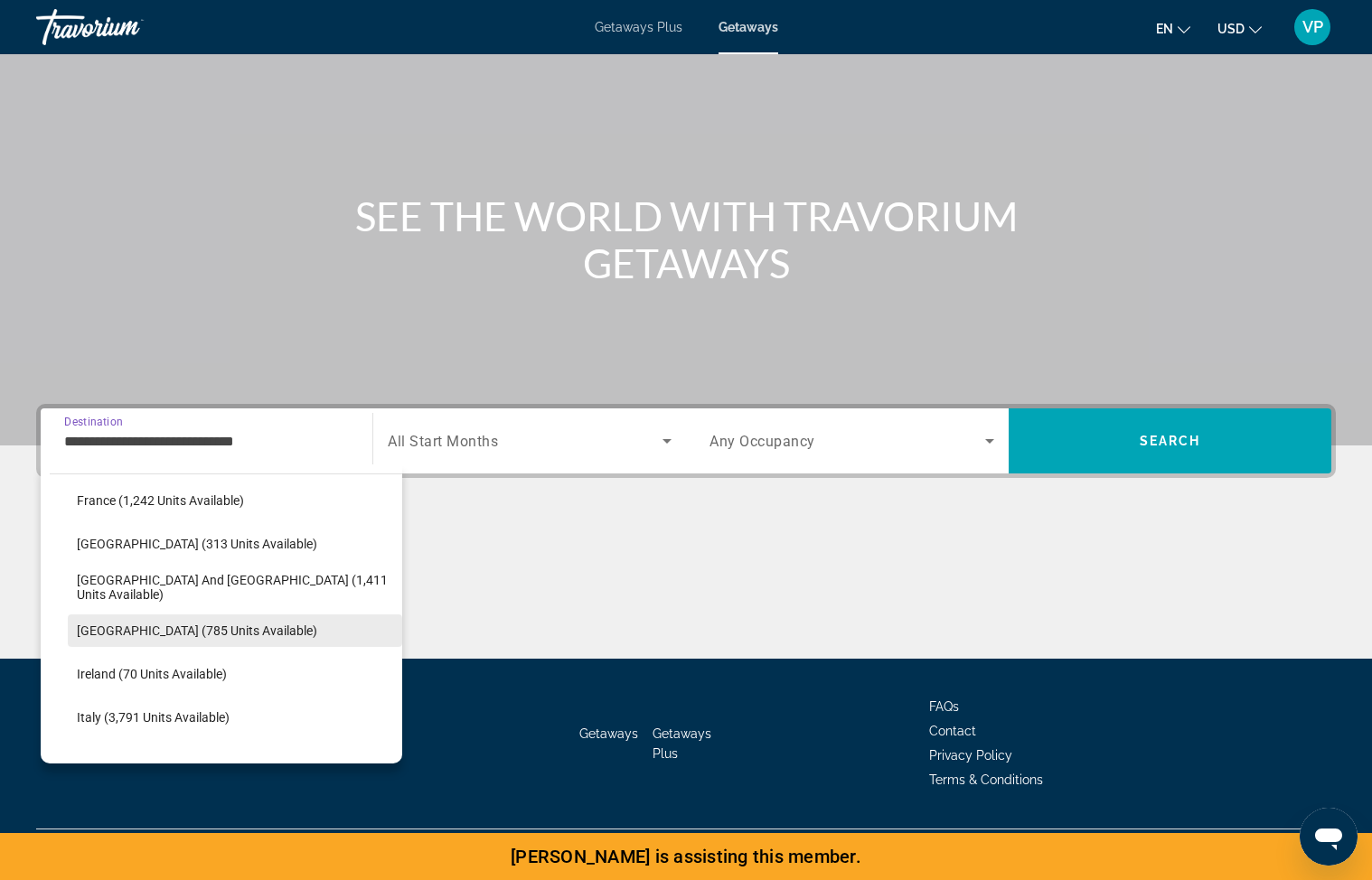
click at [149, 626] on span "[GEOGRAPHIC_DATA] (785 units available)" at bounding box center [197, 630] width 240 height 15
type input "**********"
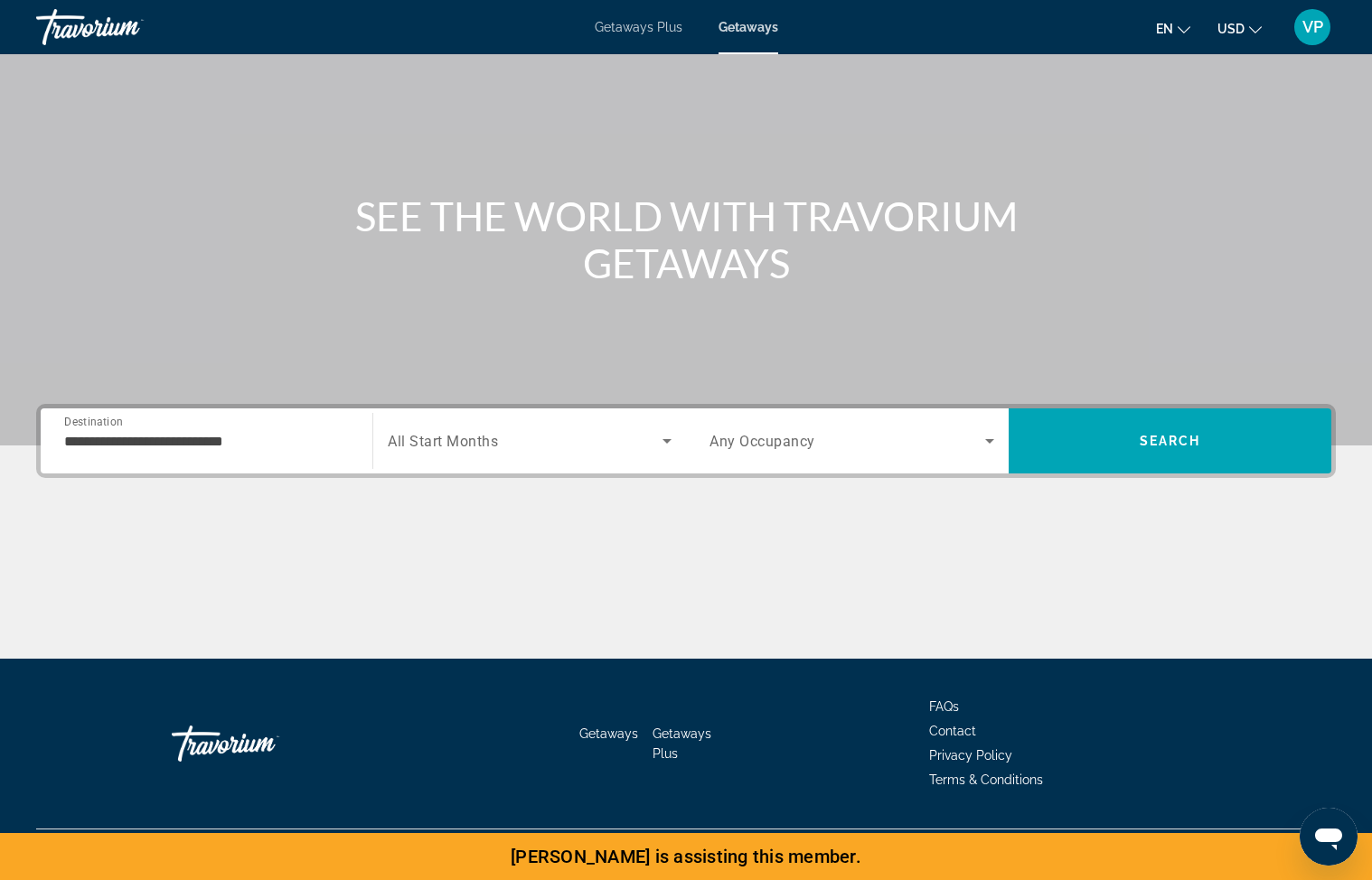
click at [482, 441] on span "All Start Months" at bounding box center [443, 441] width 110 height 18
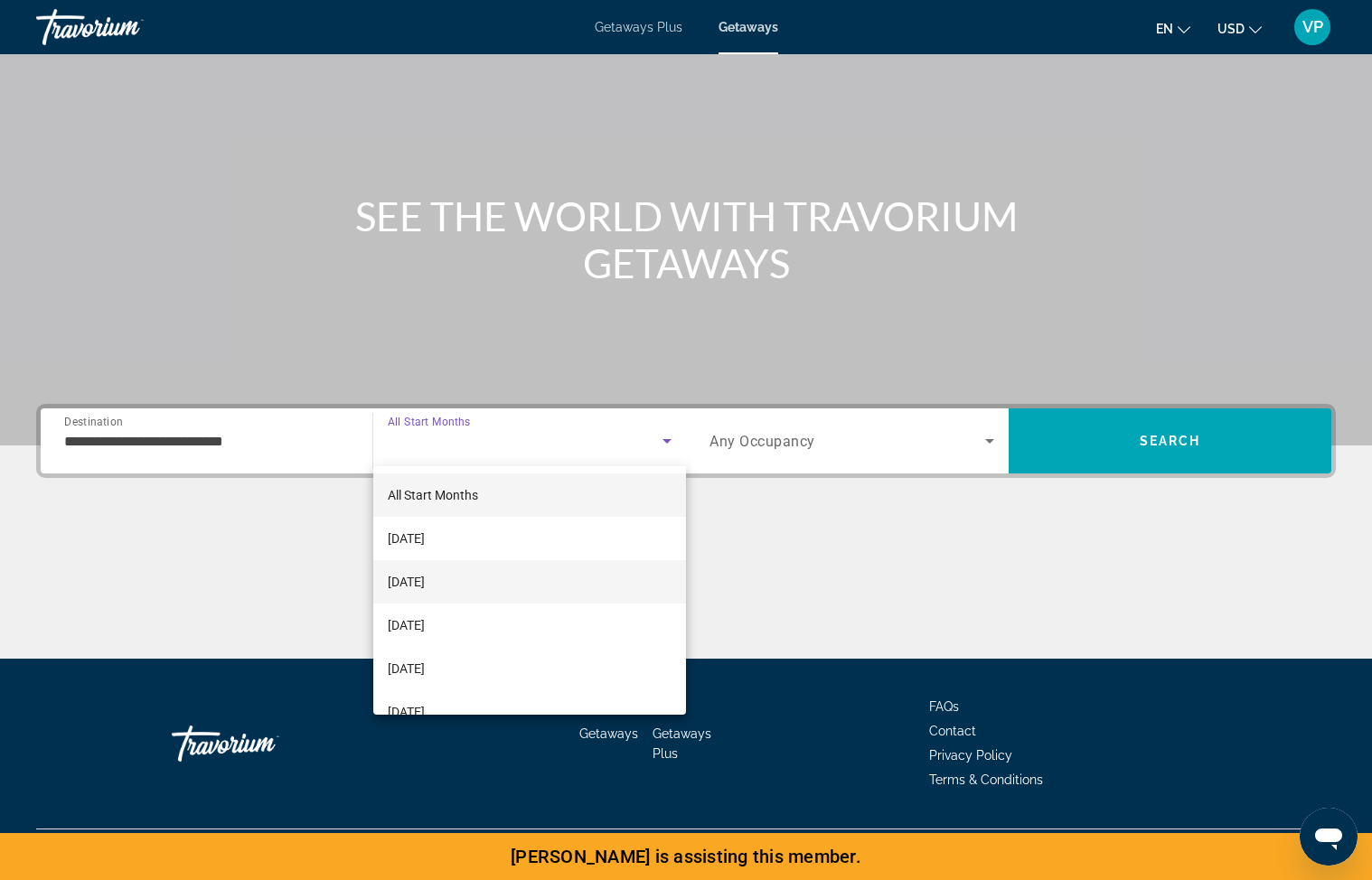
click at [470, 594] on mat-option "[DATE]" at bounding box center [530, 581] width 313 height 43
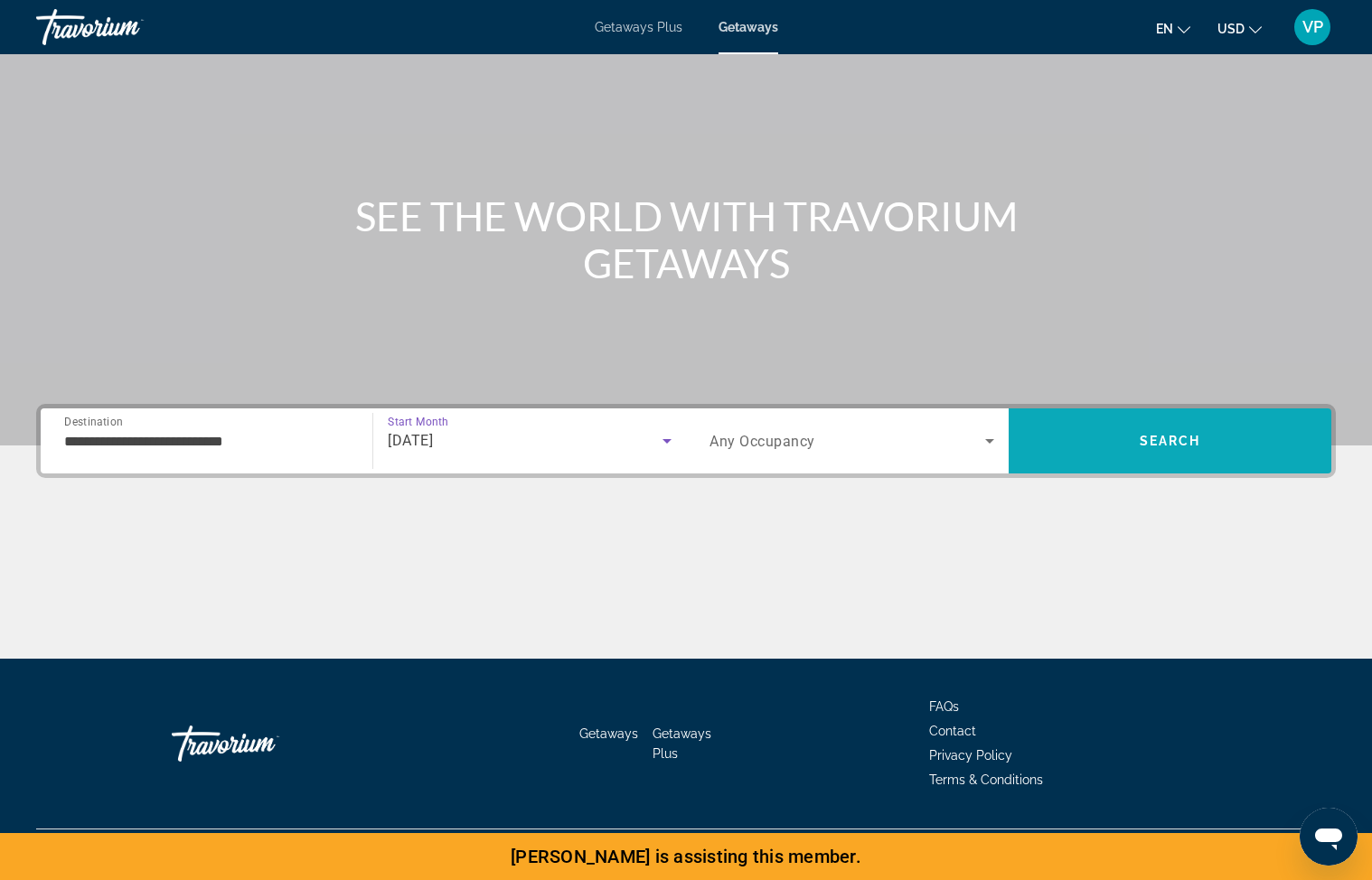
click at [1157, 439] on span "Search" at bounding box center [1170, 440] width 62 height 15
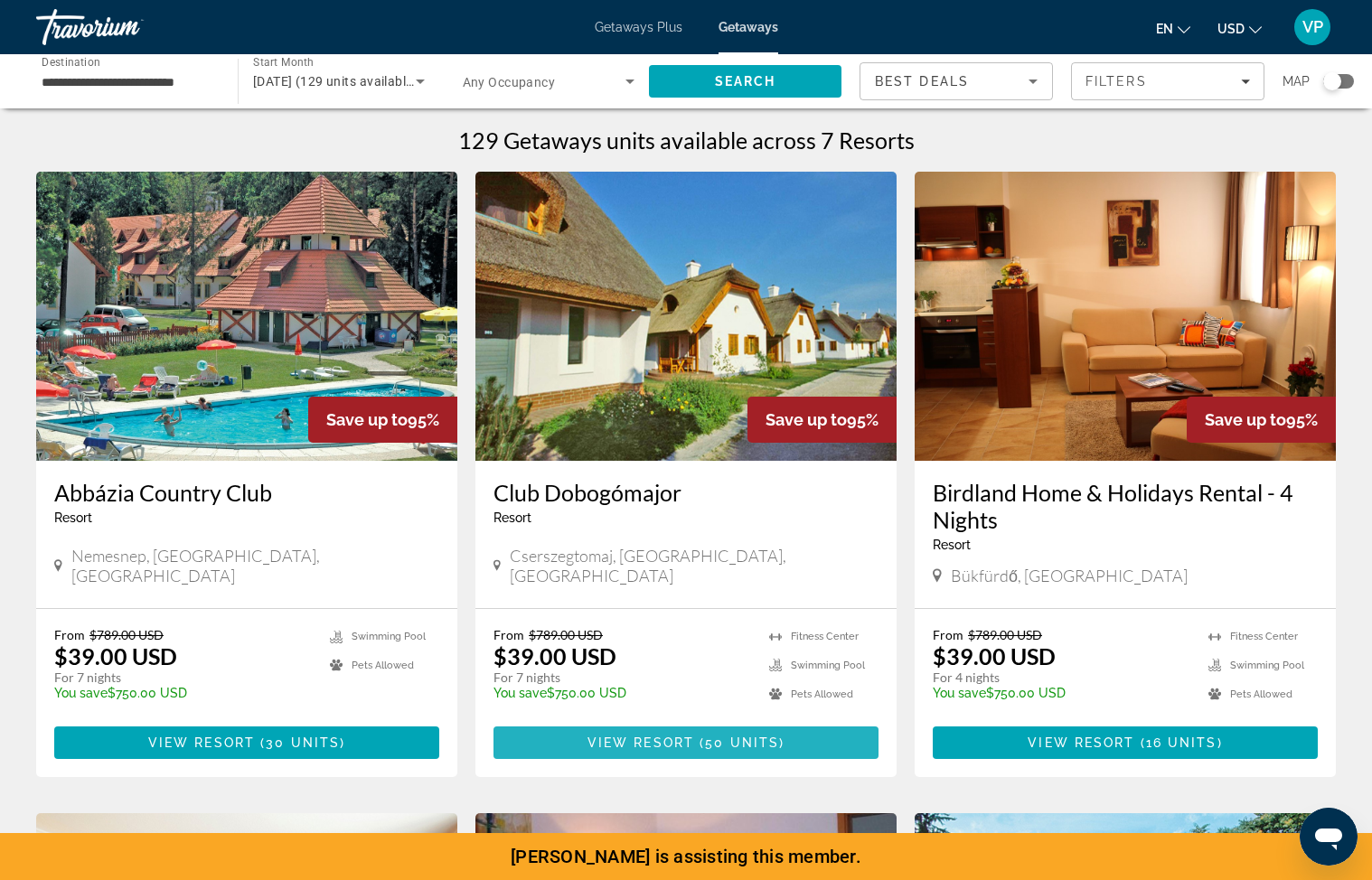
click at [620, 750] on span "Main content" at bounding box center [686, 742] width 385 height 43
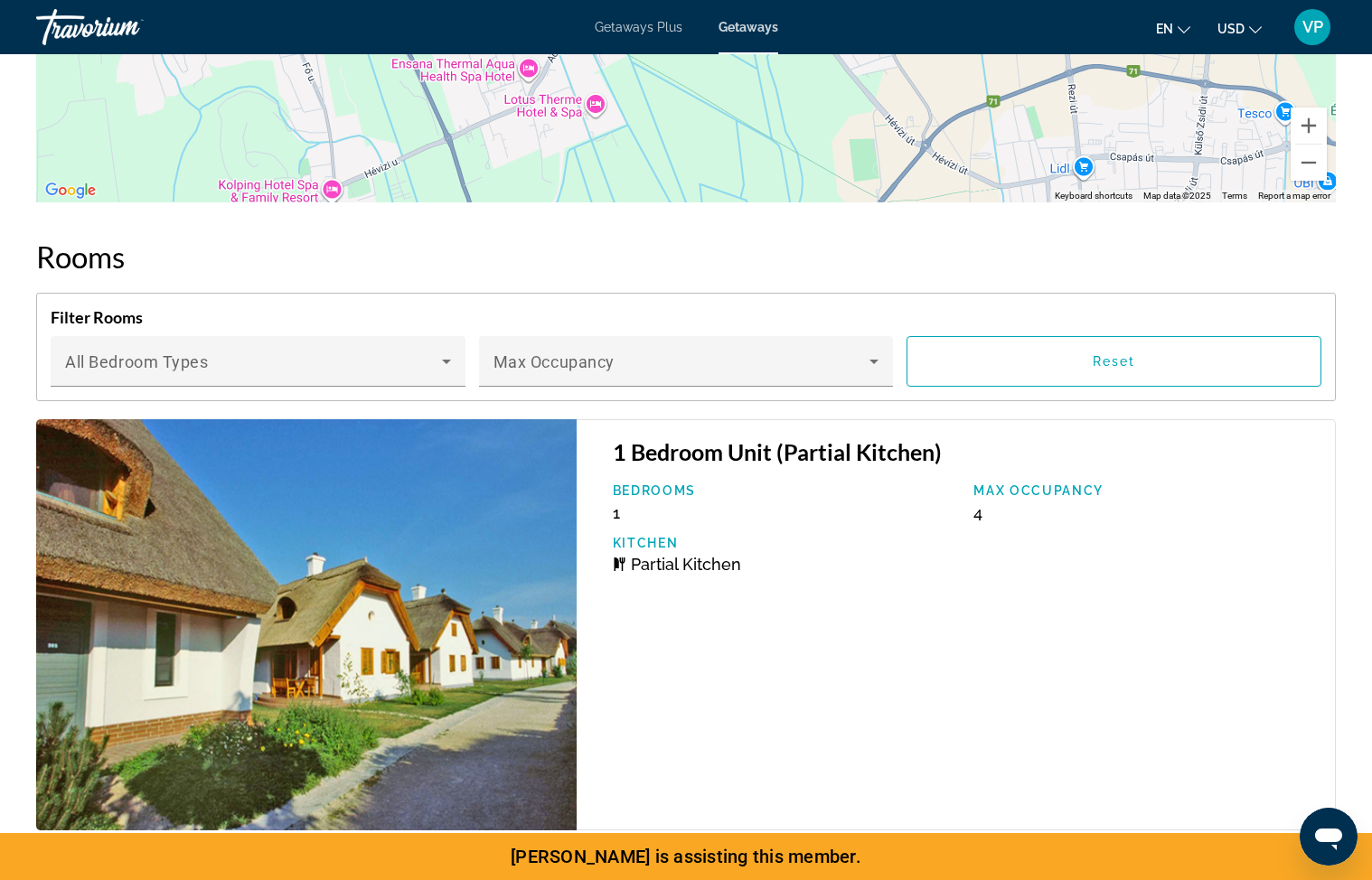
scroll to position [2929, 0]
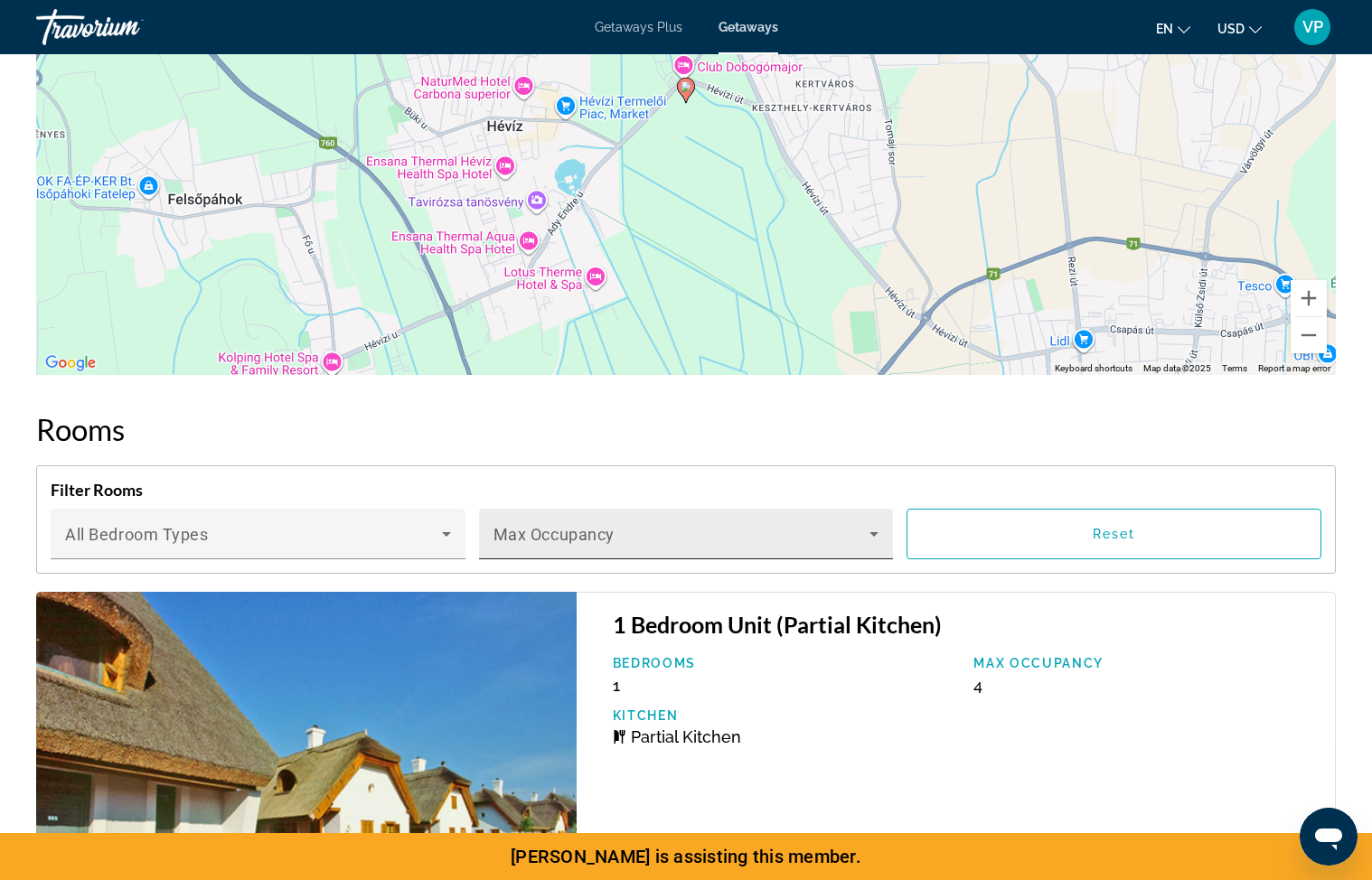
click at [642, 528] on div "Max Occupancy" at bounding box center [686, 534] width 386 height 51
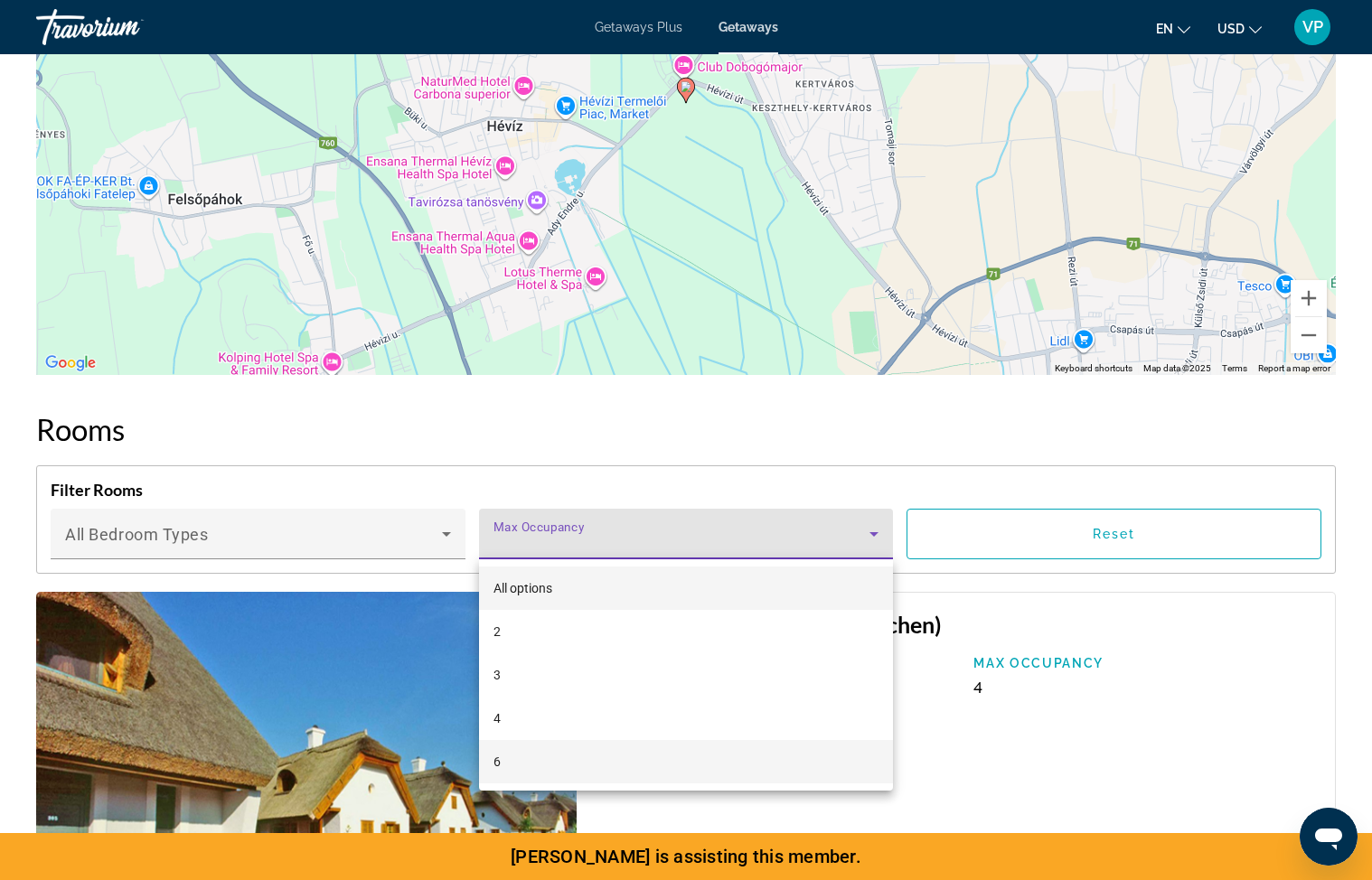
click at [546, 758] on mat-option "6" at bounding box center [686, 761] width 414 height 43
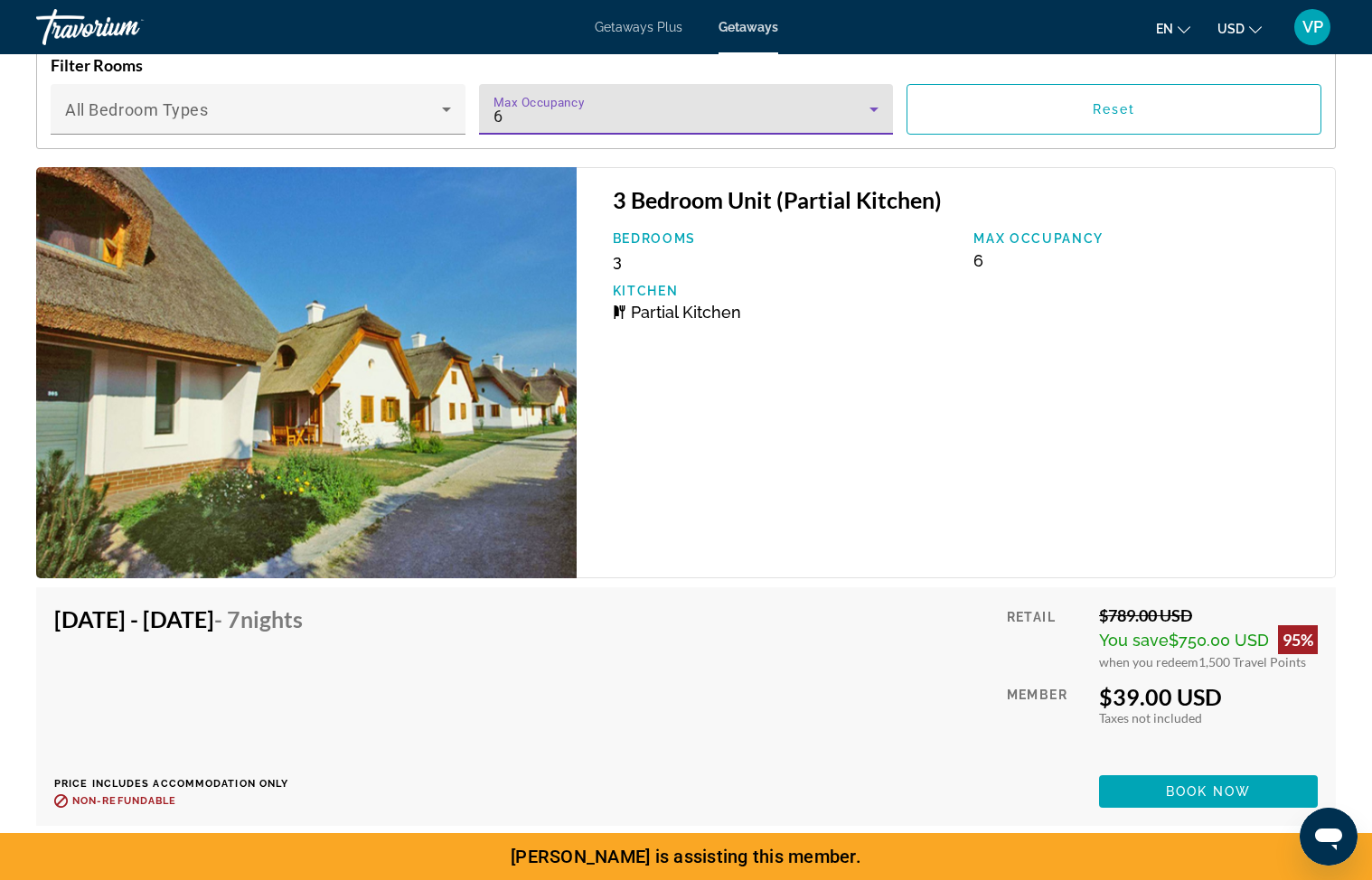
scroll to position [3353, 0]
